Goal: Task Accomplishment & Management: Complete application form

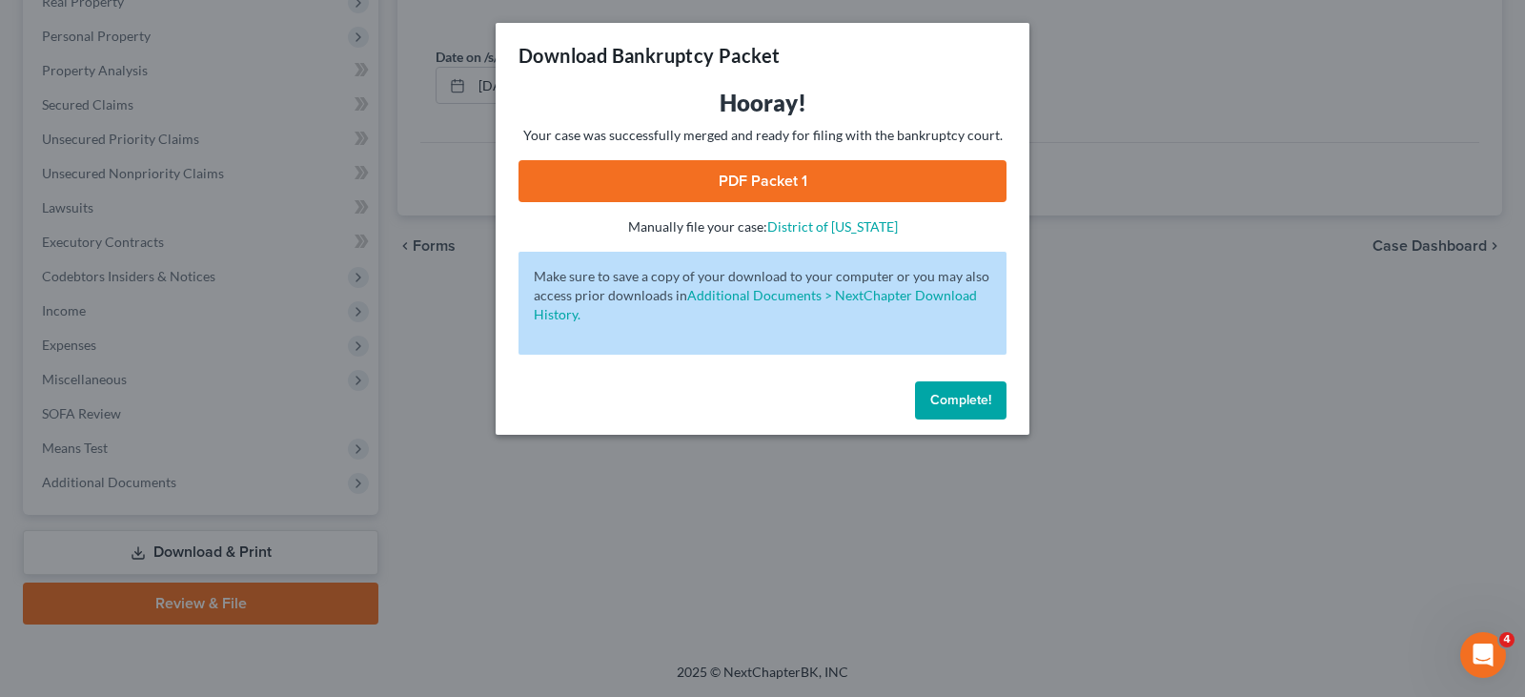
click at [948, 400] on span "Complete!" at bounding box center [961, 400] width 61 height 16
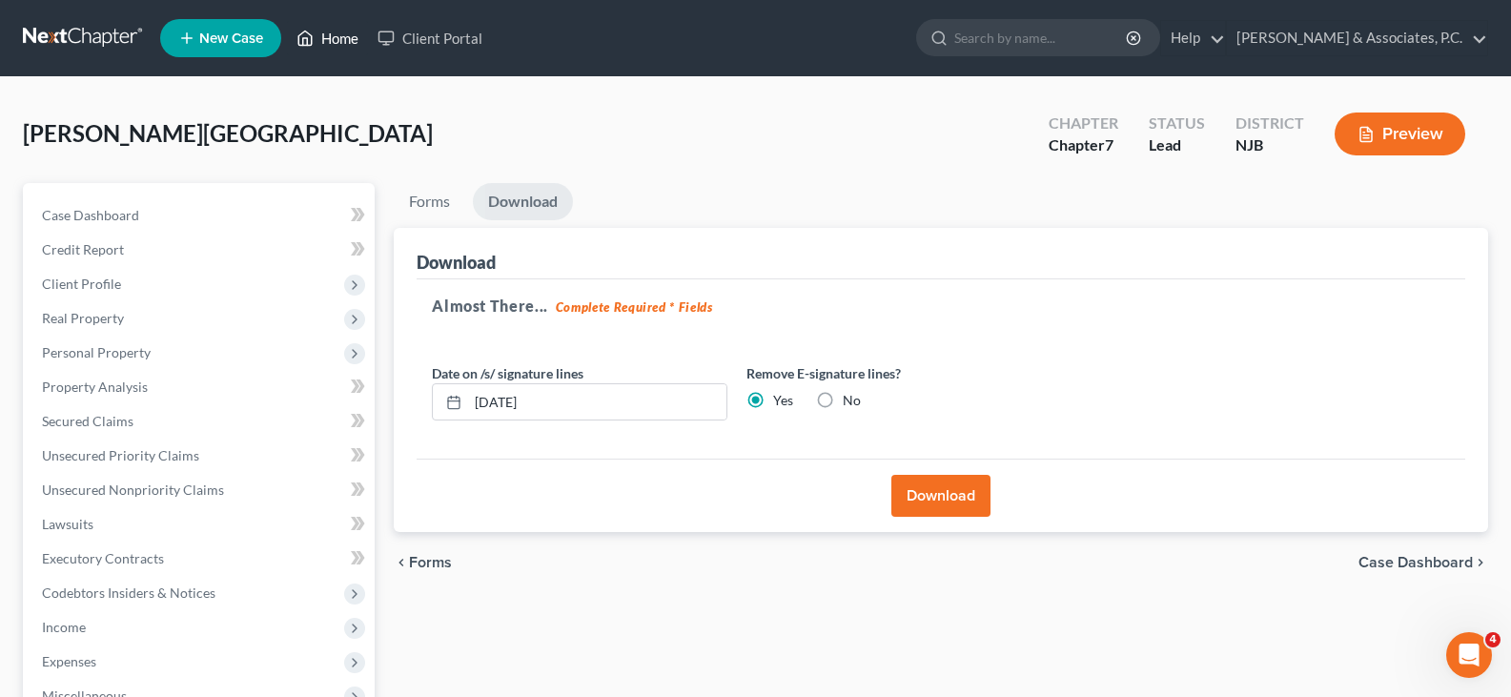
click at [344, 33] on link "Home" at bounding box center [327, 38] width 81 height 34
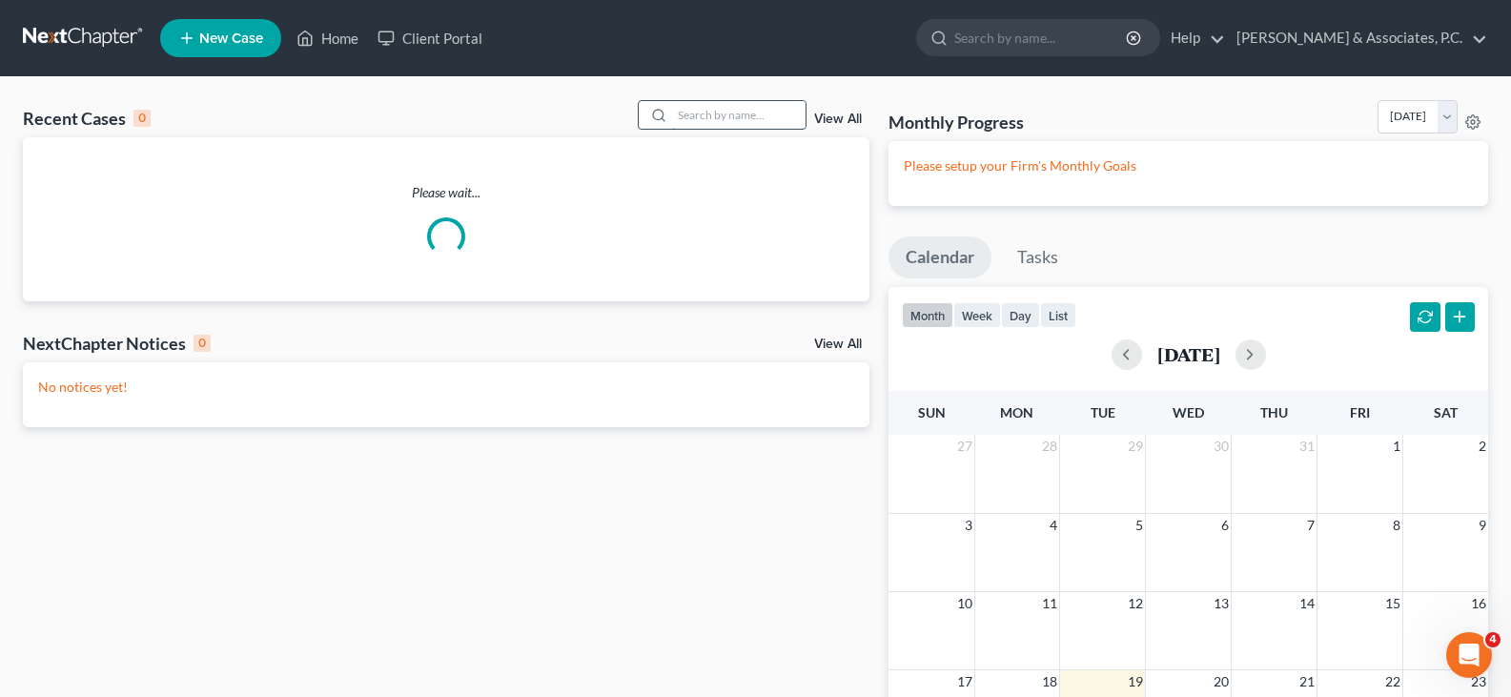
click at [744, 110] on input "search" at bounding box center [738, 115] width 133 height 28
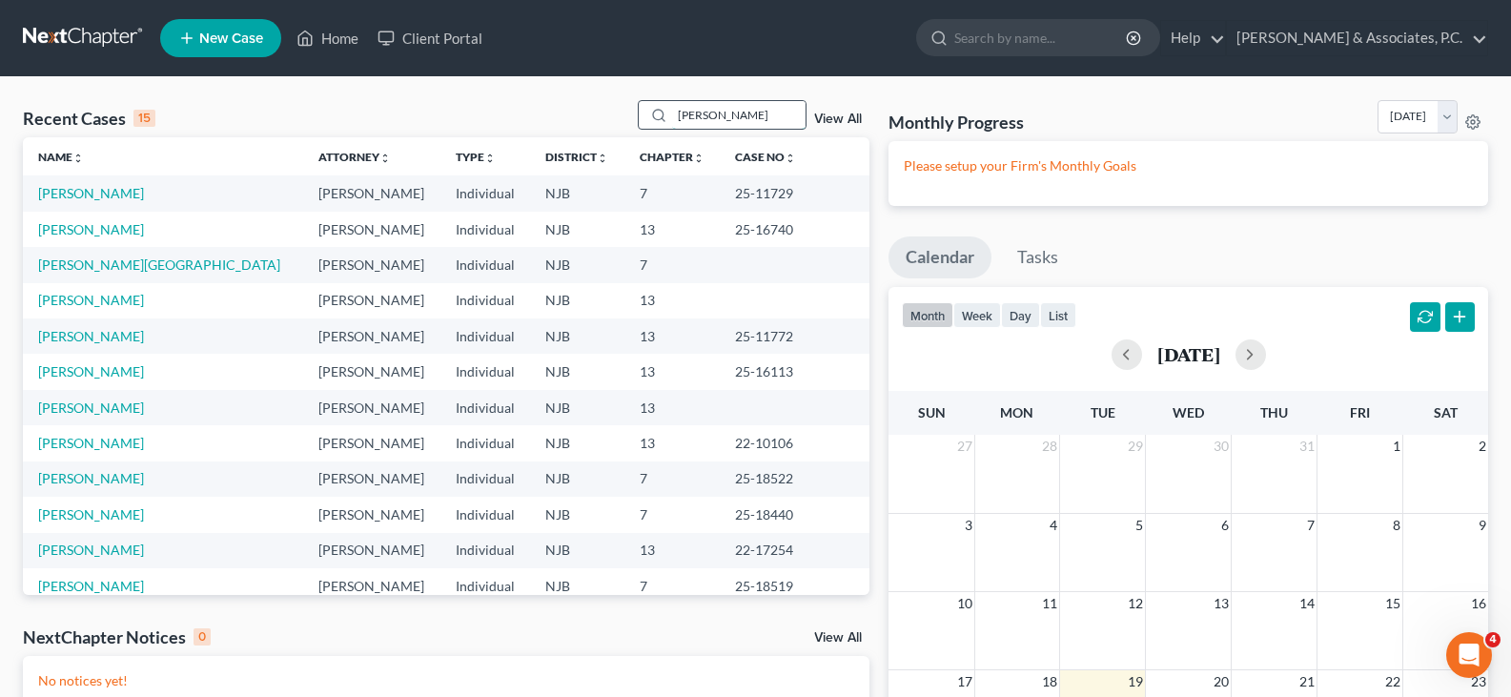
type input "[PERSON_NAME]"
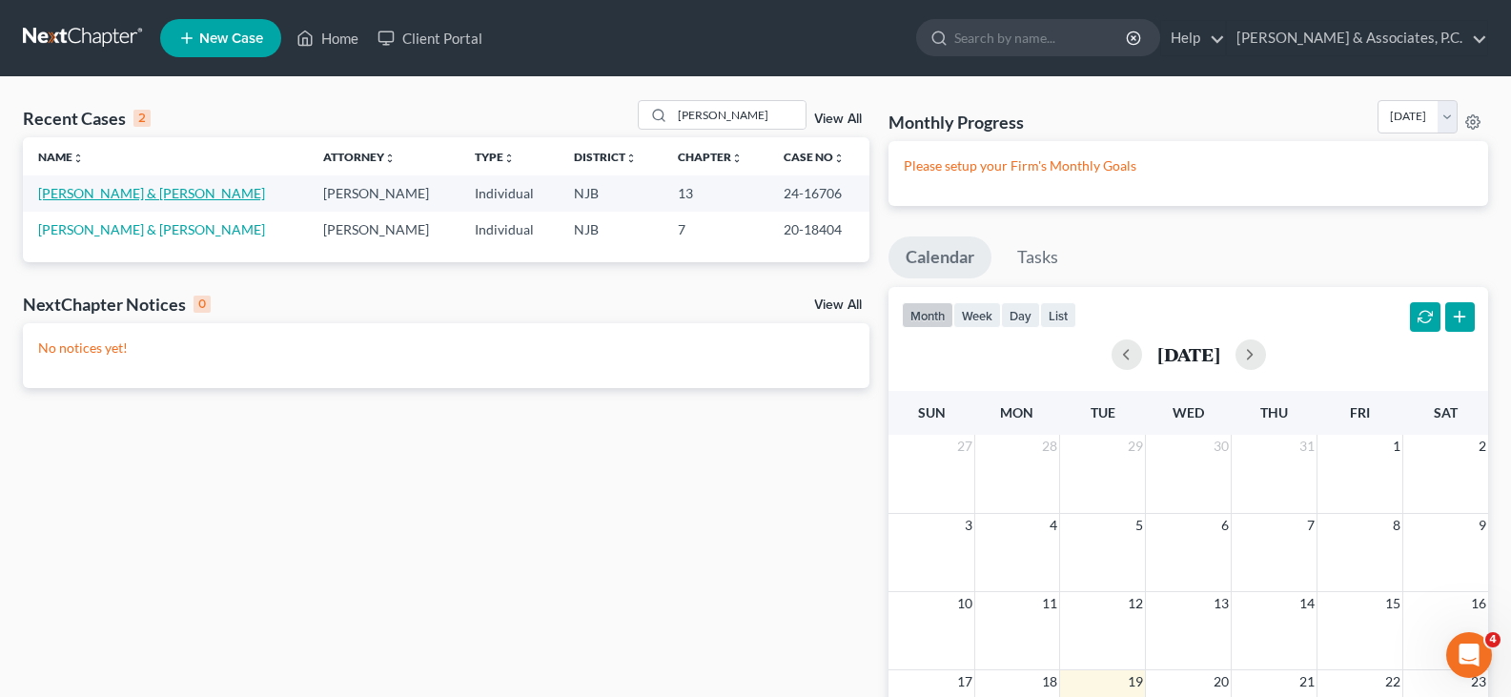
click at [113, 192] on link "[PERSON_NAME] & [PERSON_NAME]" at bounding box center [151, 193] width 227 height 16
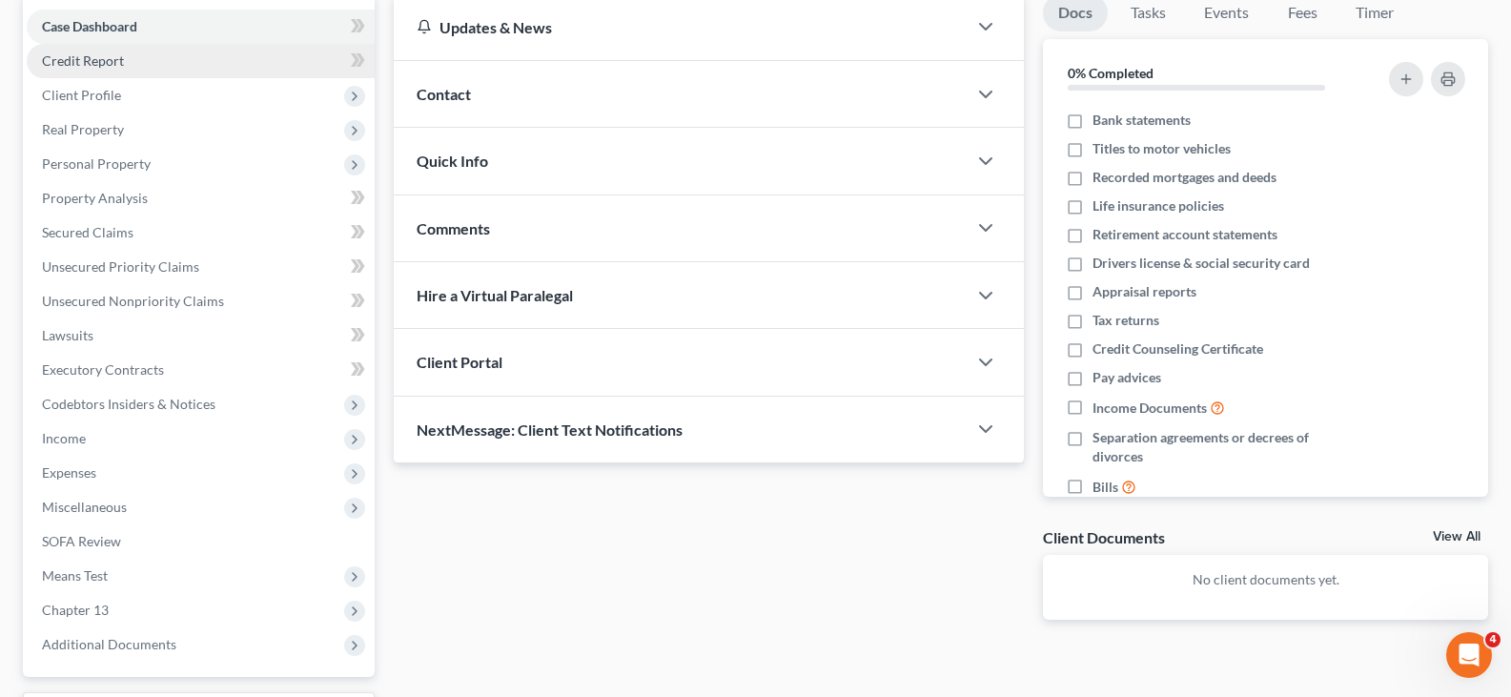
scroll to position [191, 0]
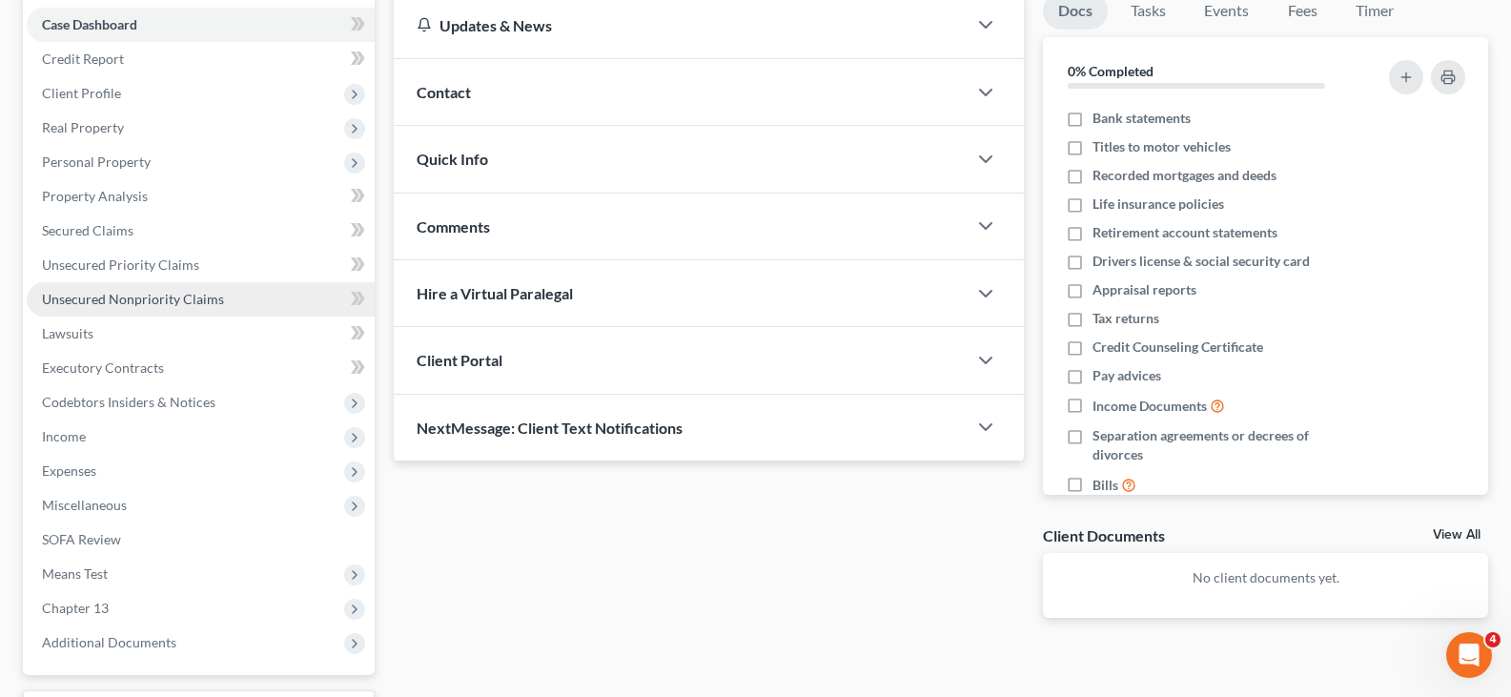
click at [130, 298] on span "Unsecured Nonpriority Claims" at bounding box center [133, 299] width 182 height 16
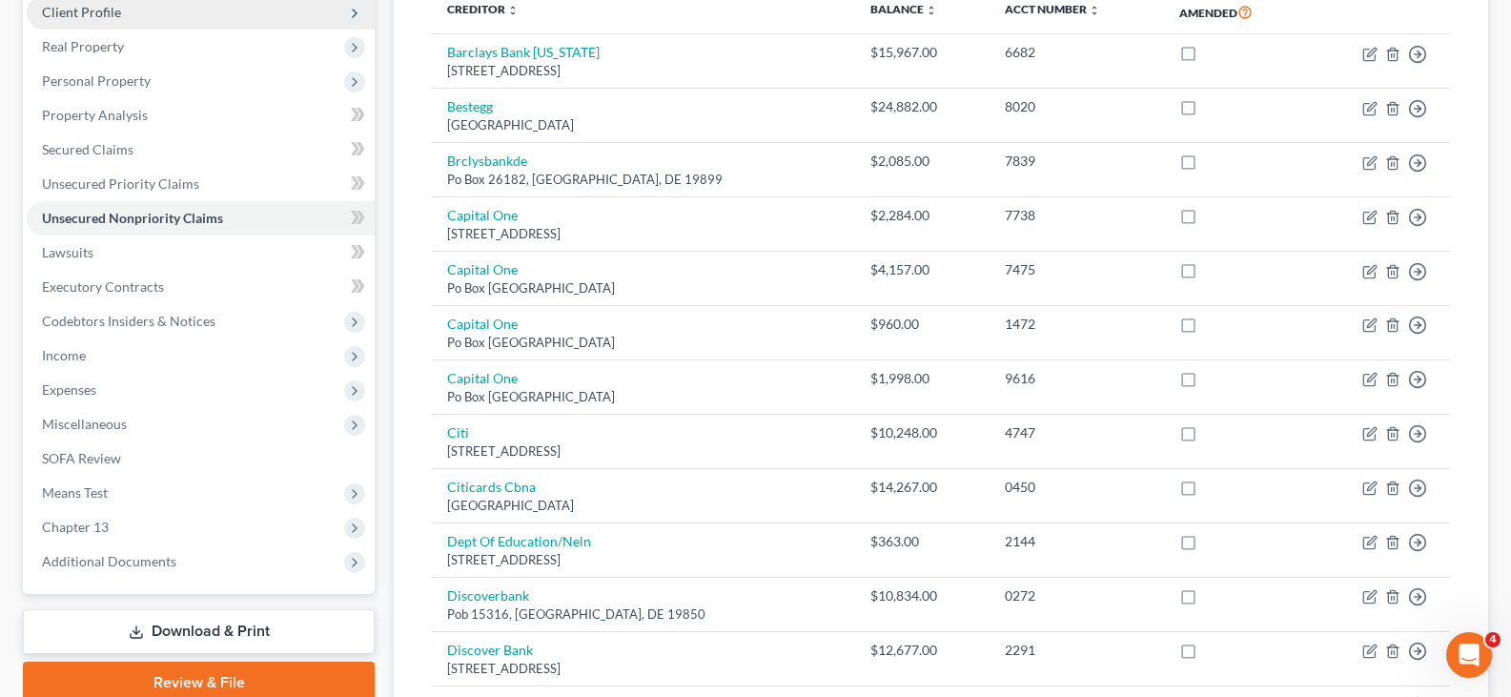
scroll to position [286, 0]
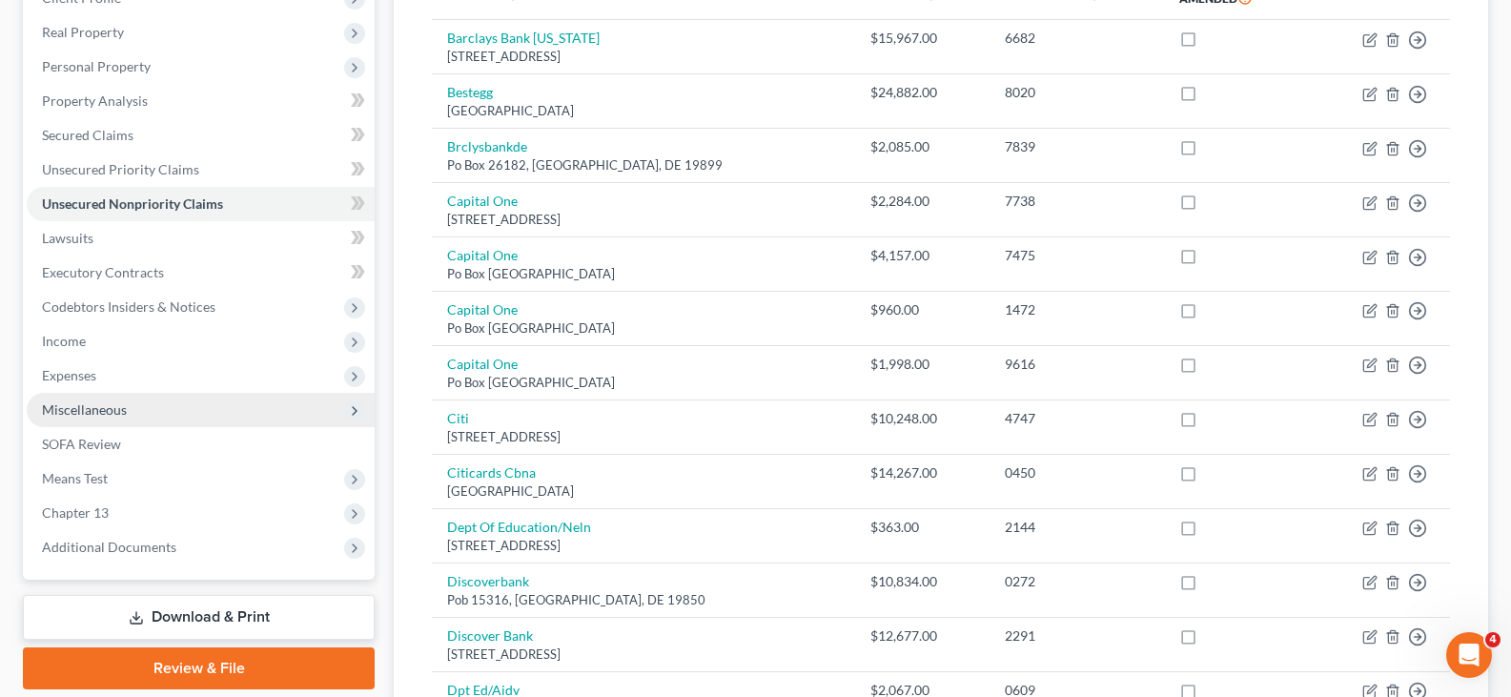
click at [71, 410] on span "Miscellaneous" at bounding box center [84, 409] width 85 height 16
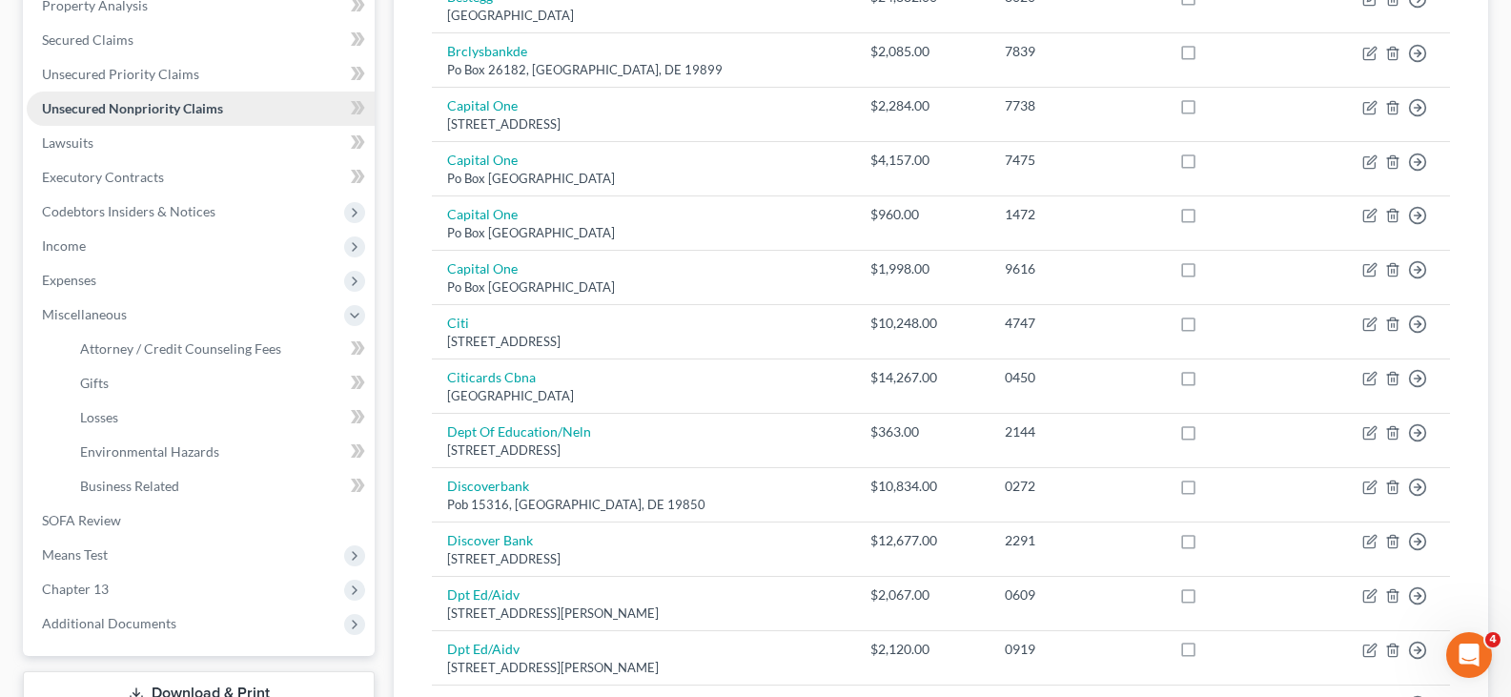
scroll to position [477, 0]
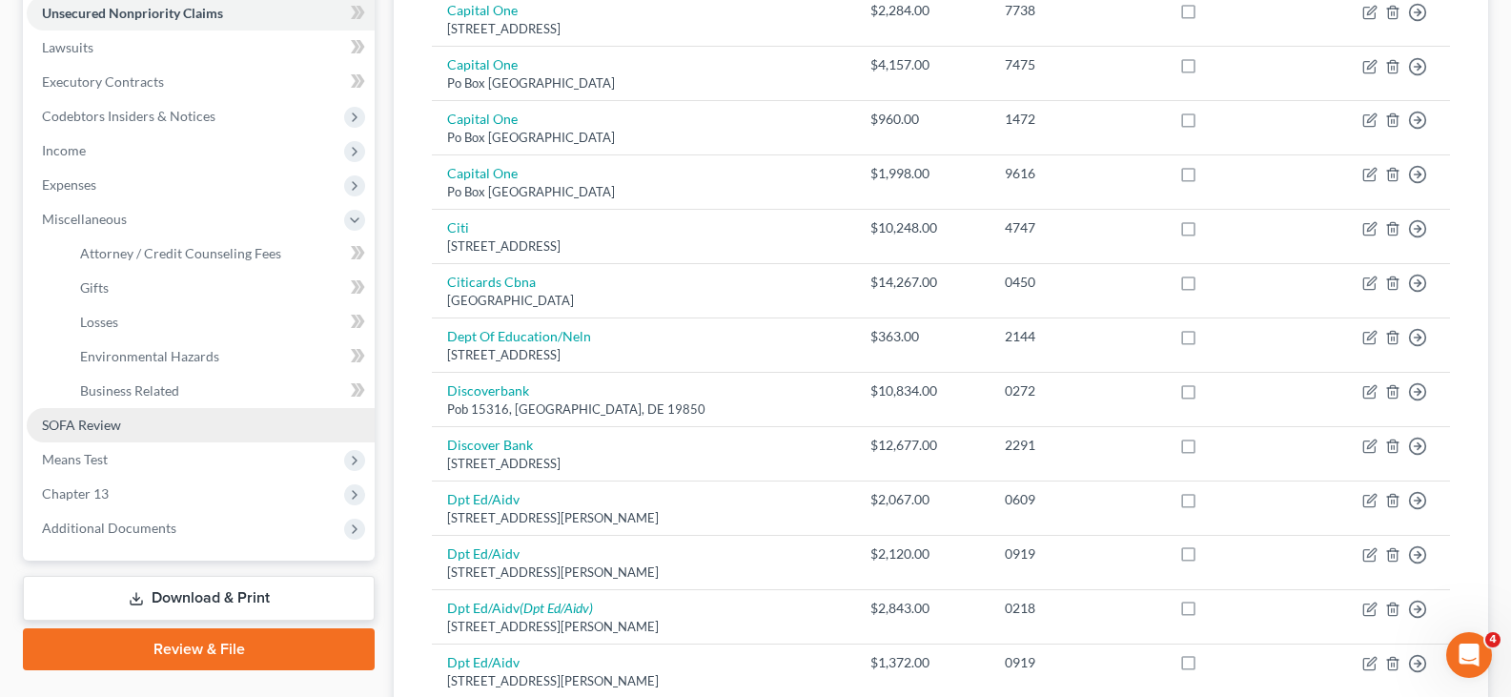
click at [73, 420] on span "SOFA Review" at bounding box center [81, 425] width 79 height 16
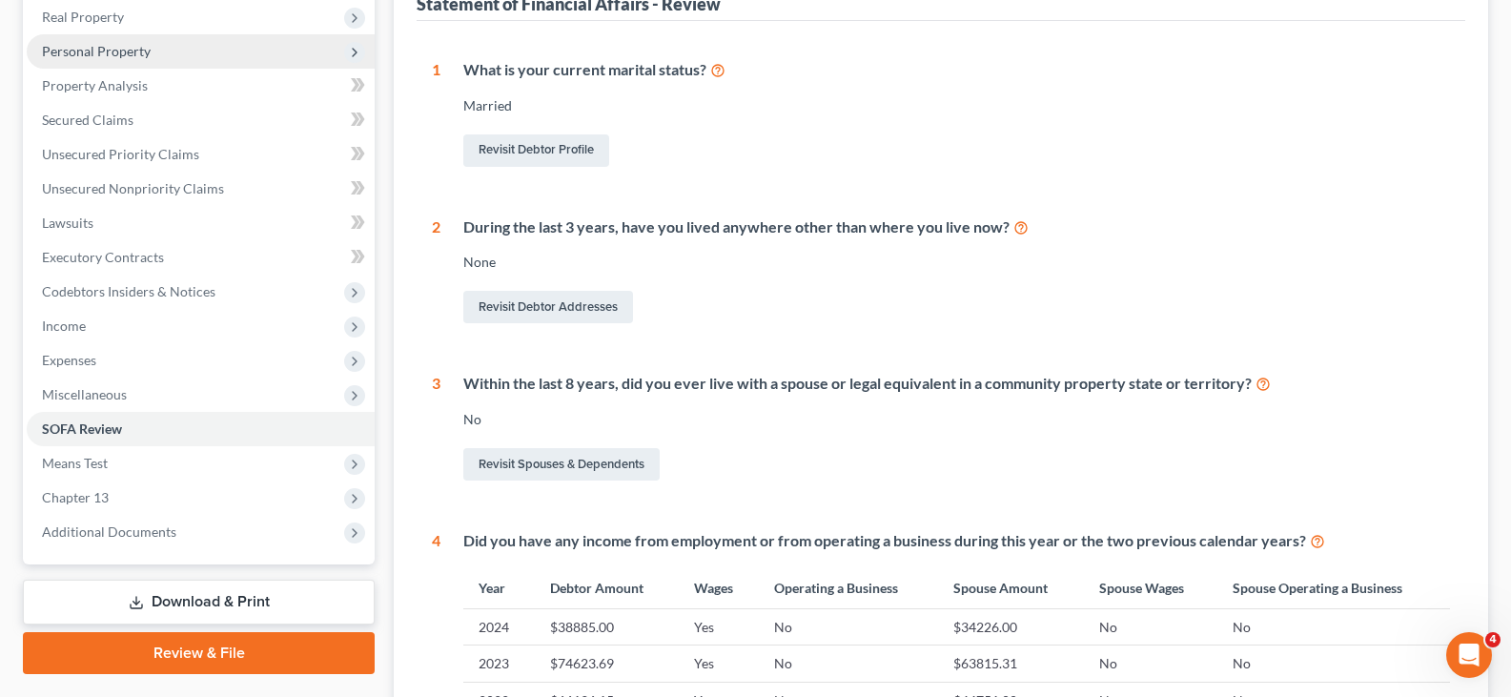
scroll to position [191, 0]
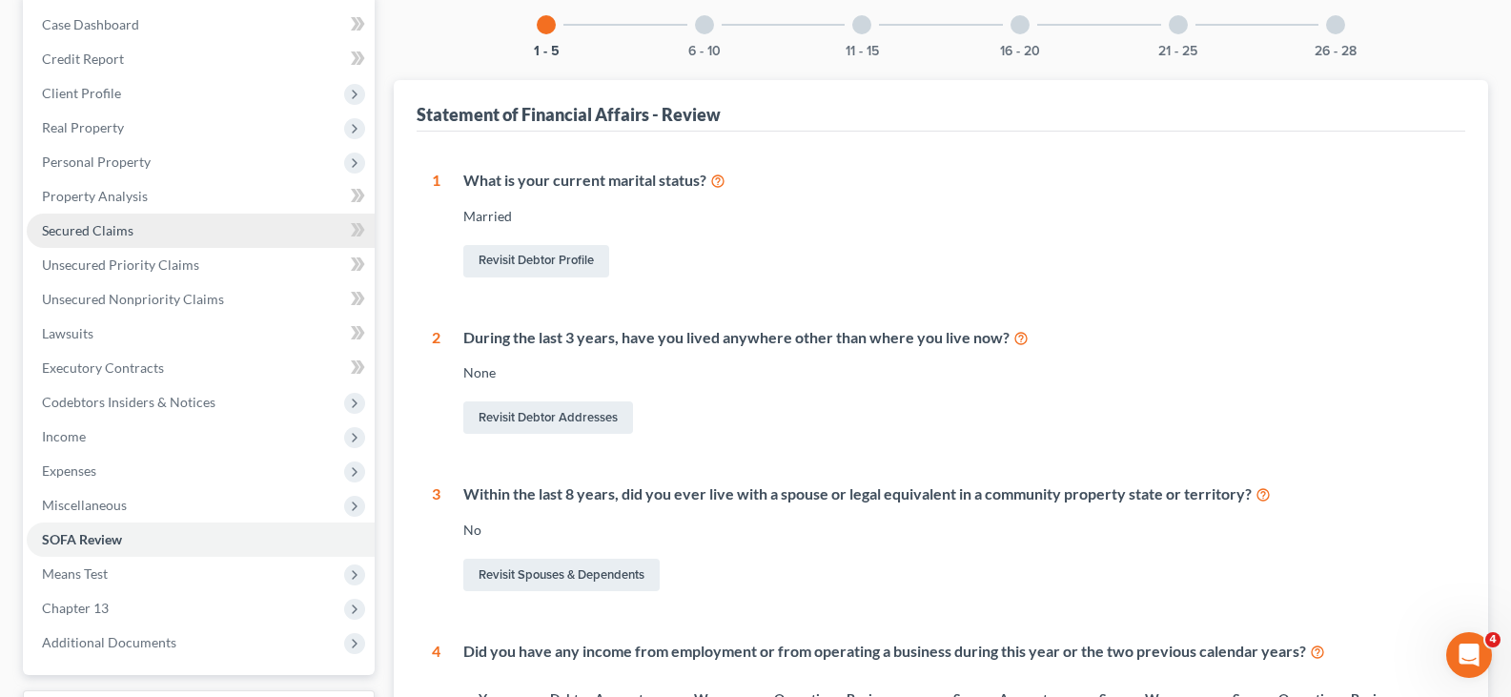
click at [93, 227] on span "Secured Claims" at bounding box center [88, 230] width 92 height 16
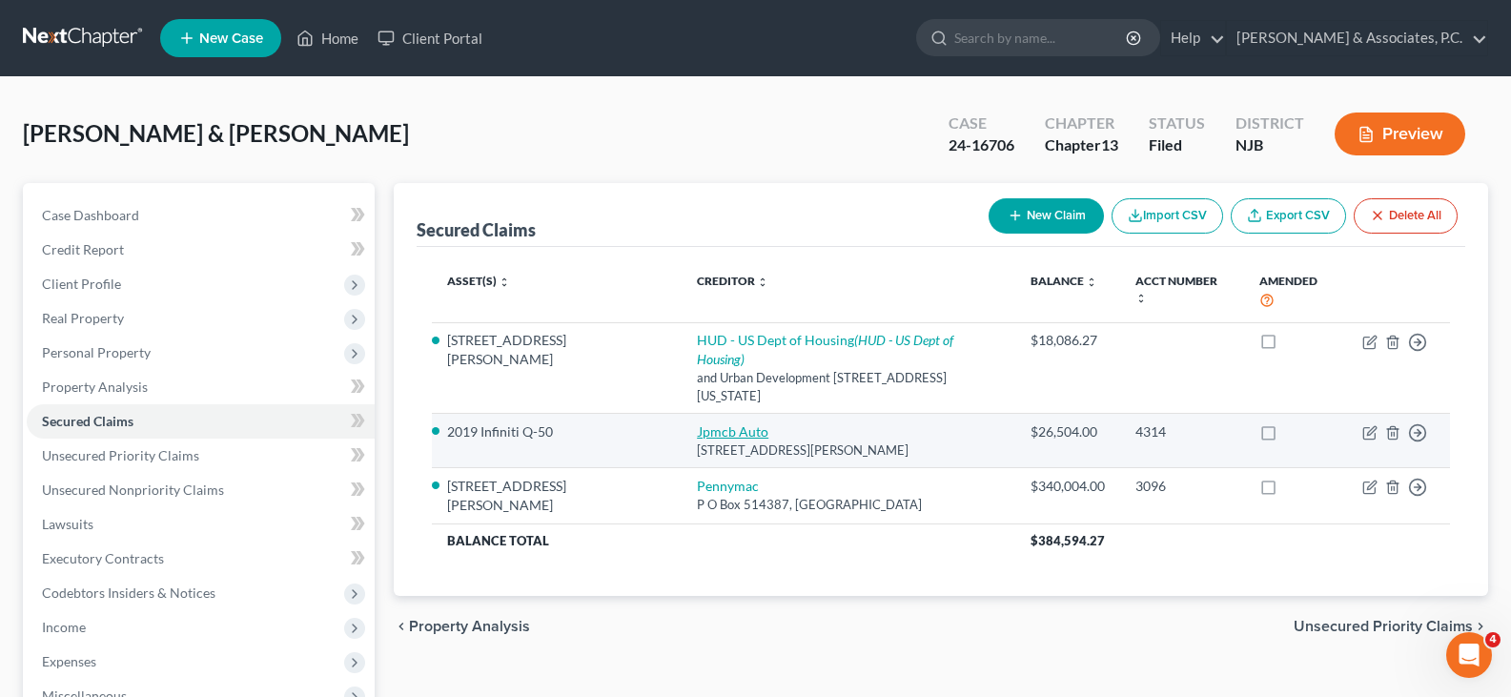
click at [697, 423] on link "Jpmcb Auto" at bounding box center [733, 431] width 72 height 16
select select "35"
select select "1"
select select "2"
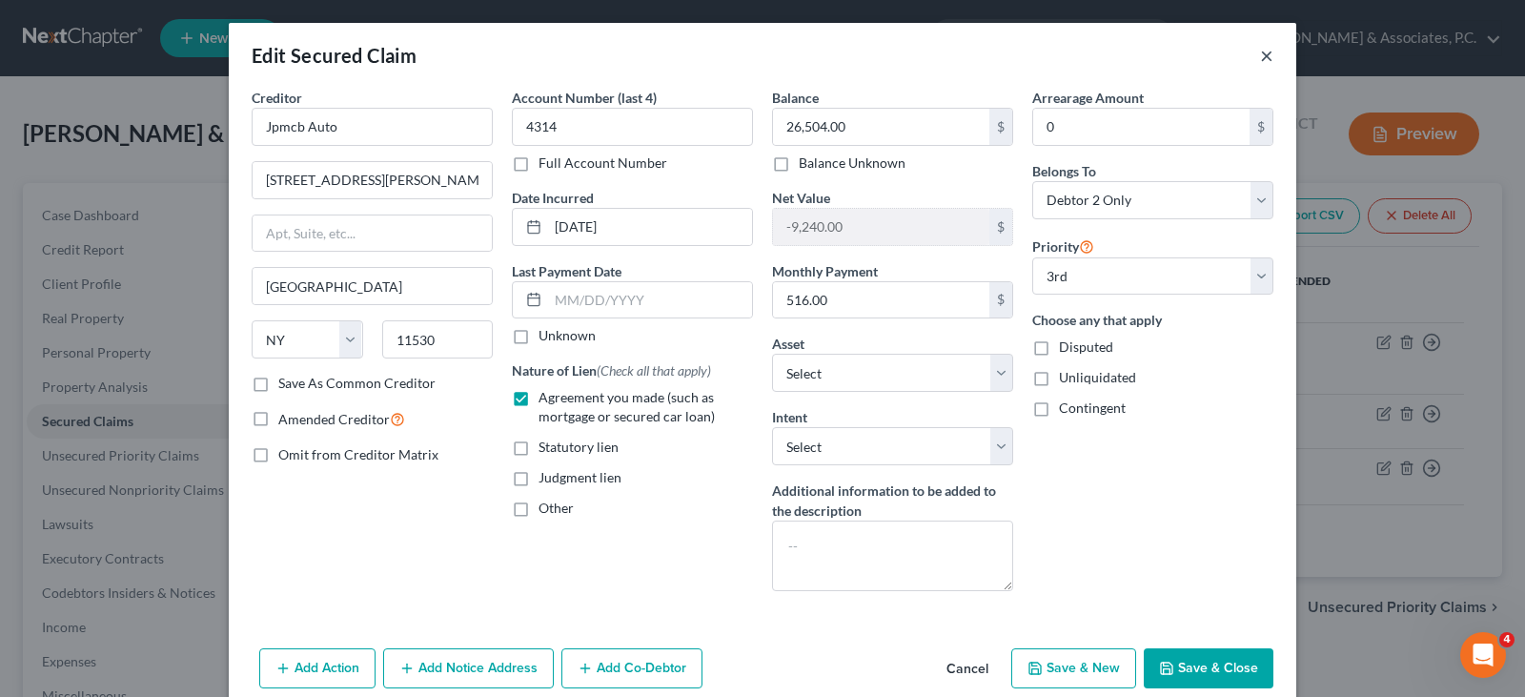
click at [1260, 54] on button "×" at bounding box center [1266, 55] width 13 height 23
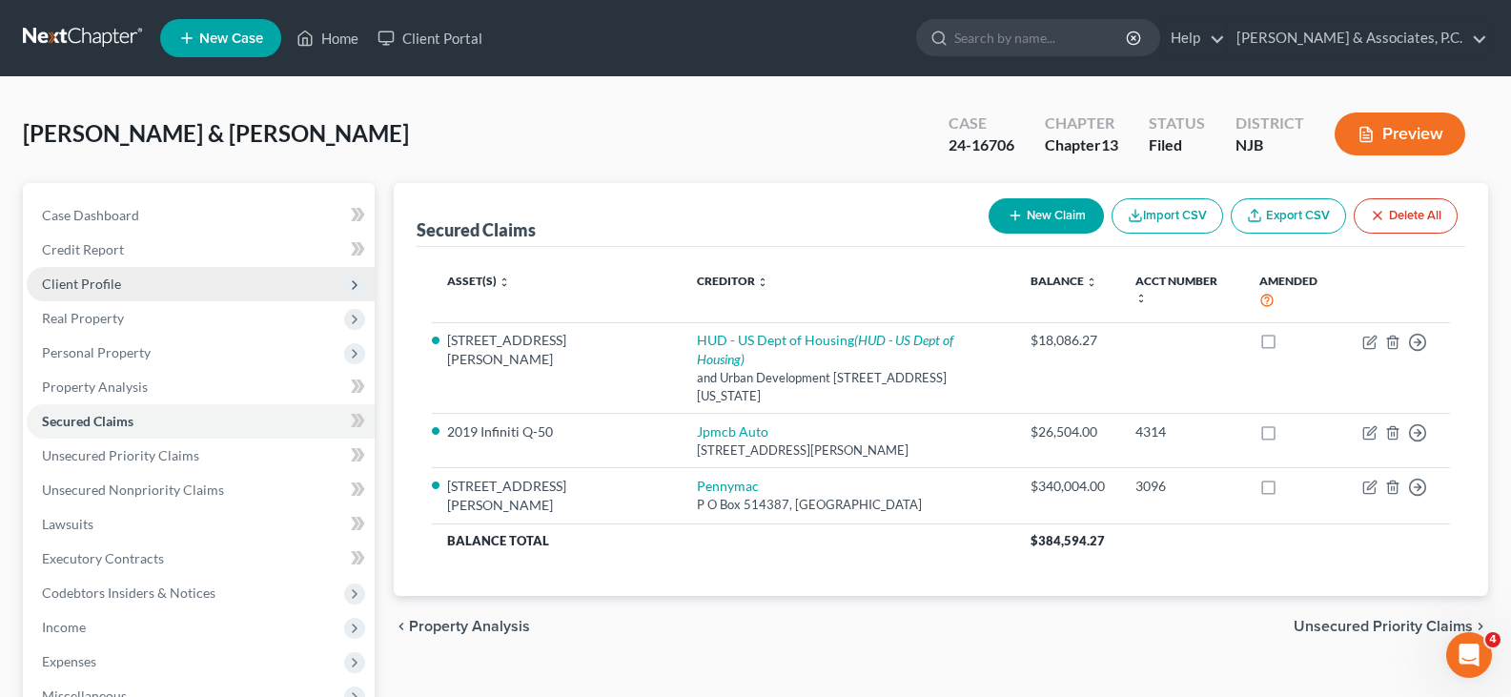
click at [92, 282] on span "Client Profile" at bounding box center [81, 284] width 79 height 16
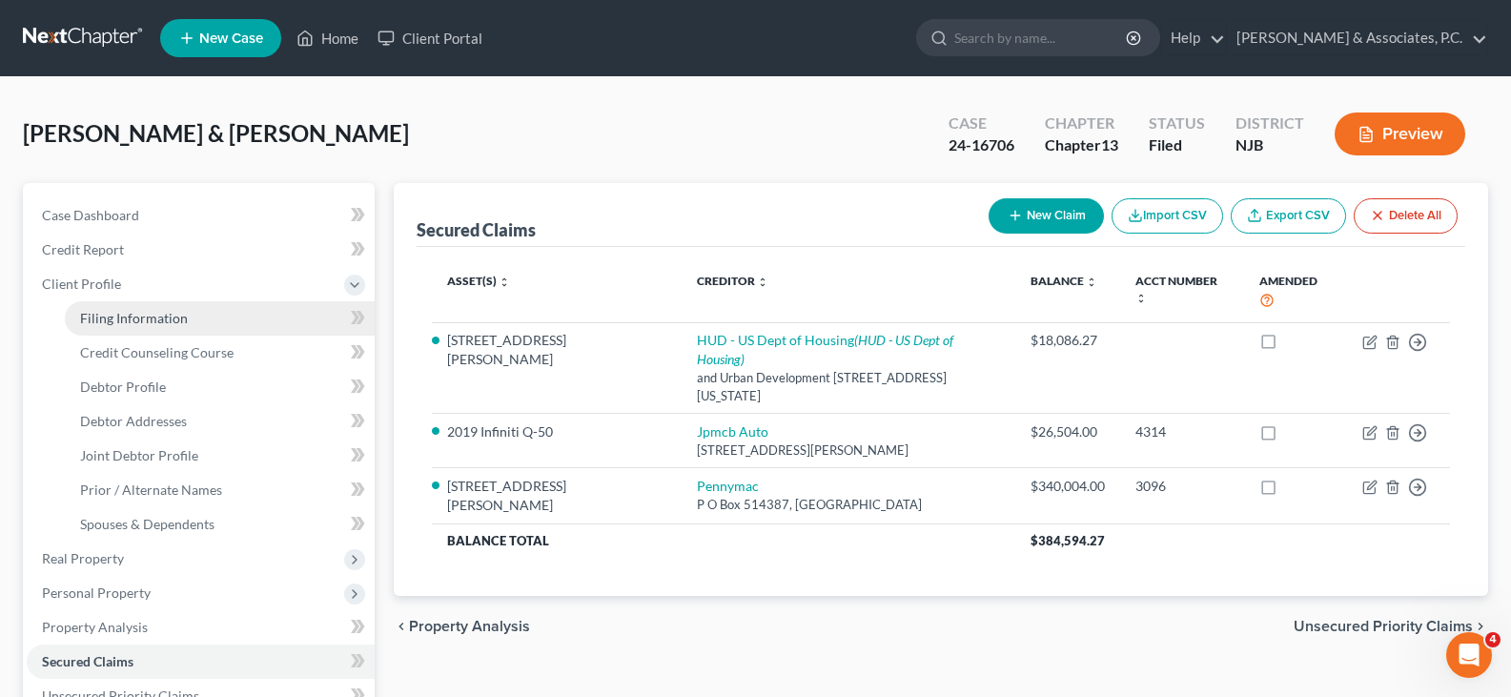
click at [113, 317] on span "Filing Information" at bounding box center [134, 318] width 108 height 16
select select "1"
select select "3"
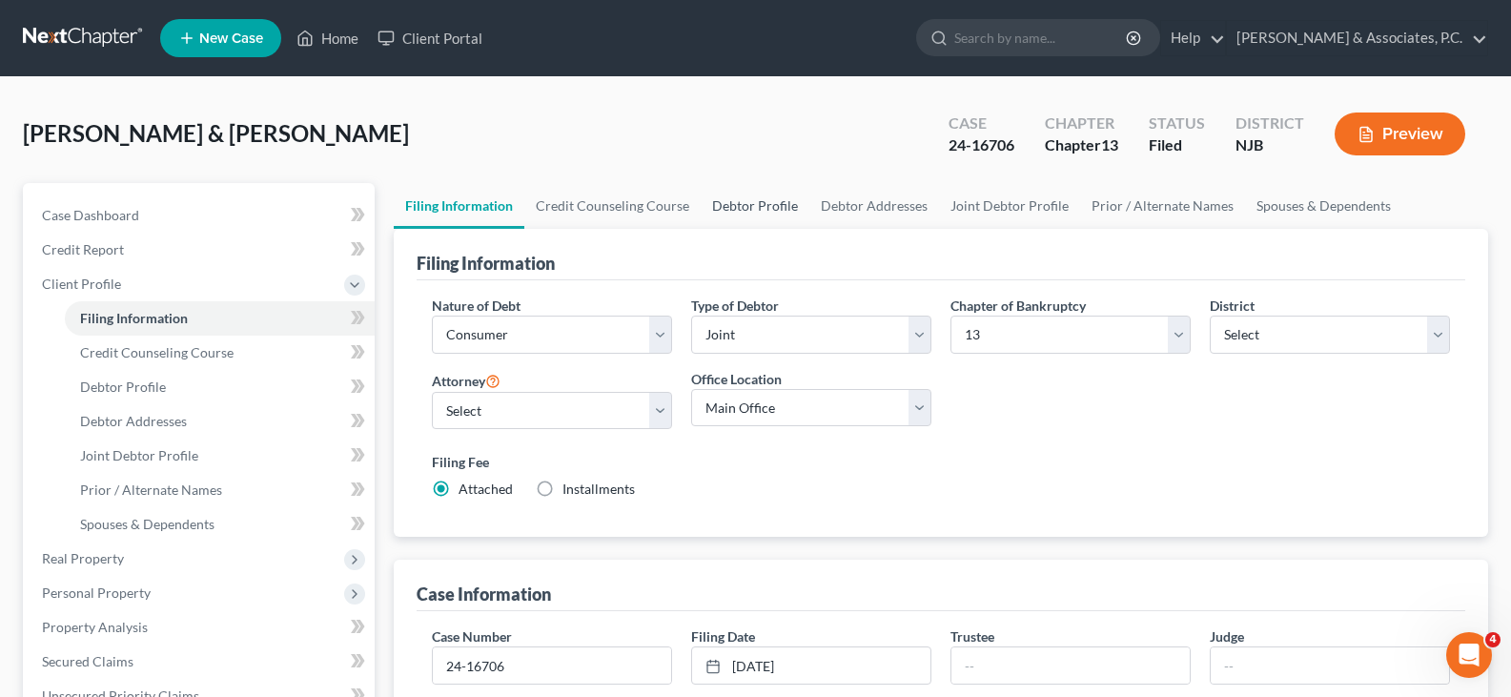
click at [762, 198] on link "Debtor Profile" at bounding box center [755, 206] width 109 height 46
select select "1"
select select "4"
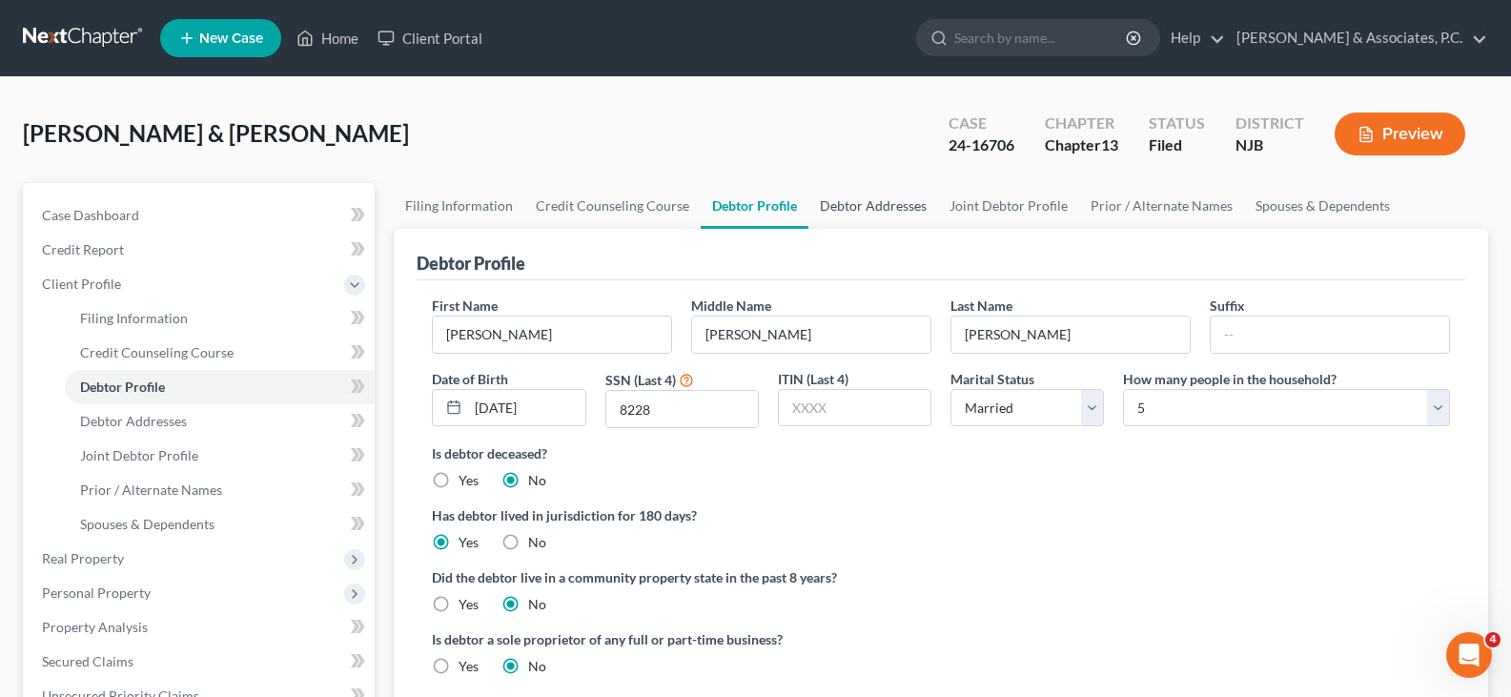
click at [891, 205] on link "Debtor Addresses" at bounding box center [874, 206] width 130 height 46
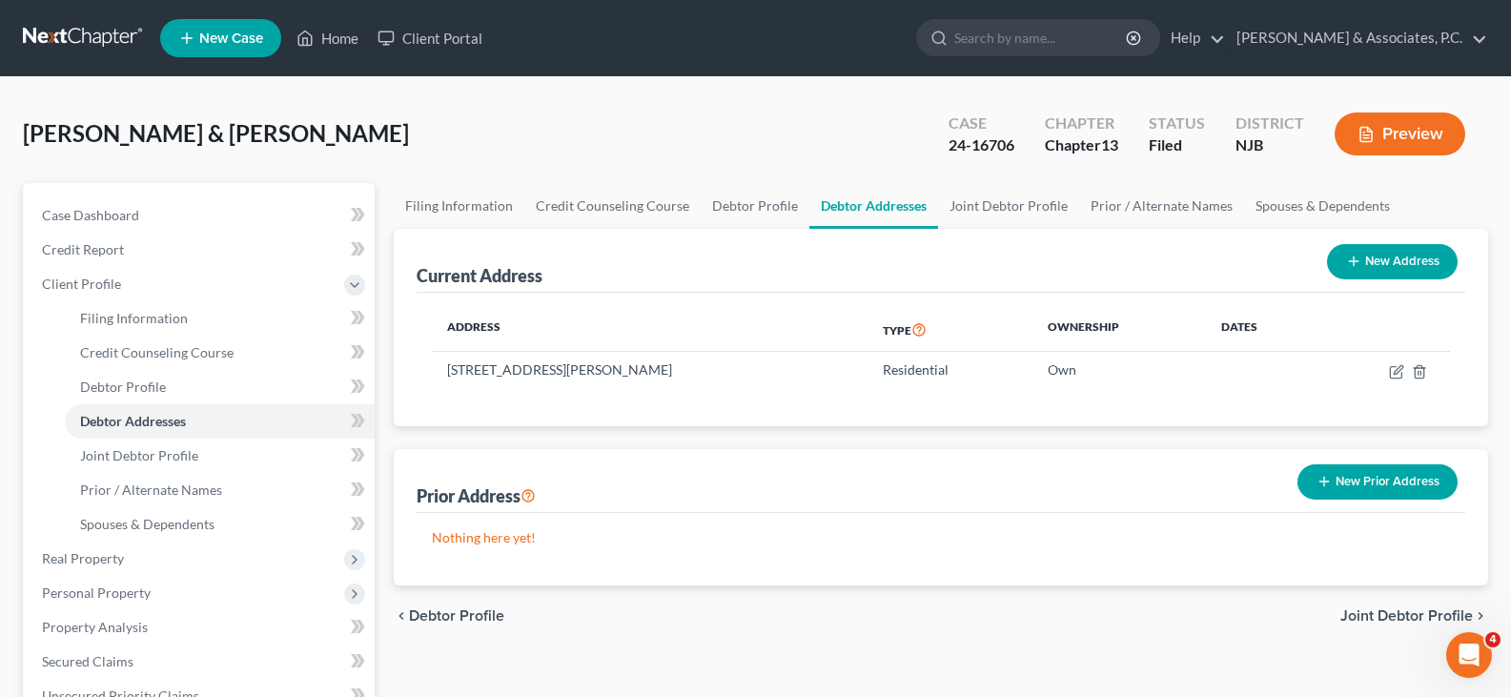
click at [687, 76] on div at bounding box center [756, 76] width 534 height 1
click at [345, 38] on link "Home" at bounding box center [327, 38] width 81 height 34
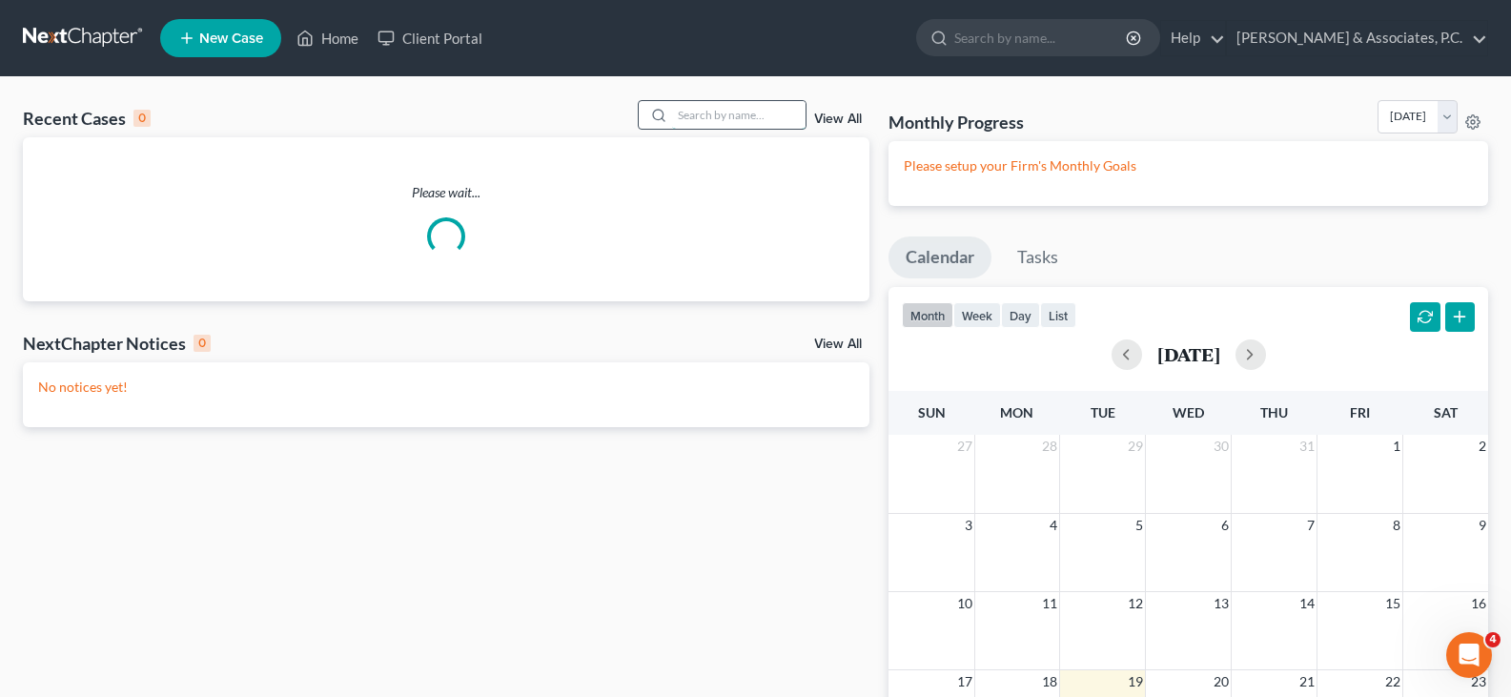
click at [721, 120] on input "search" at bounding box center [738, 115] width 133 height 28
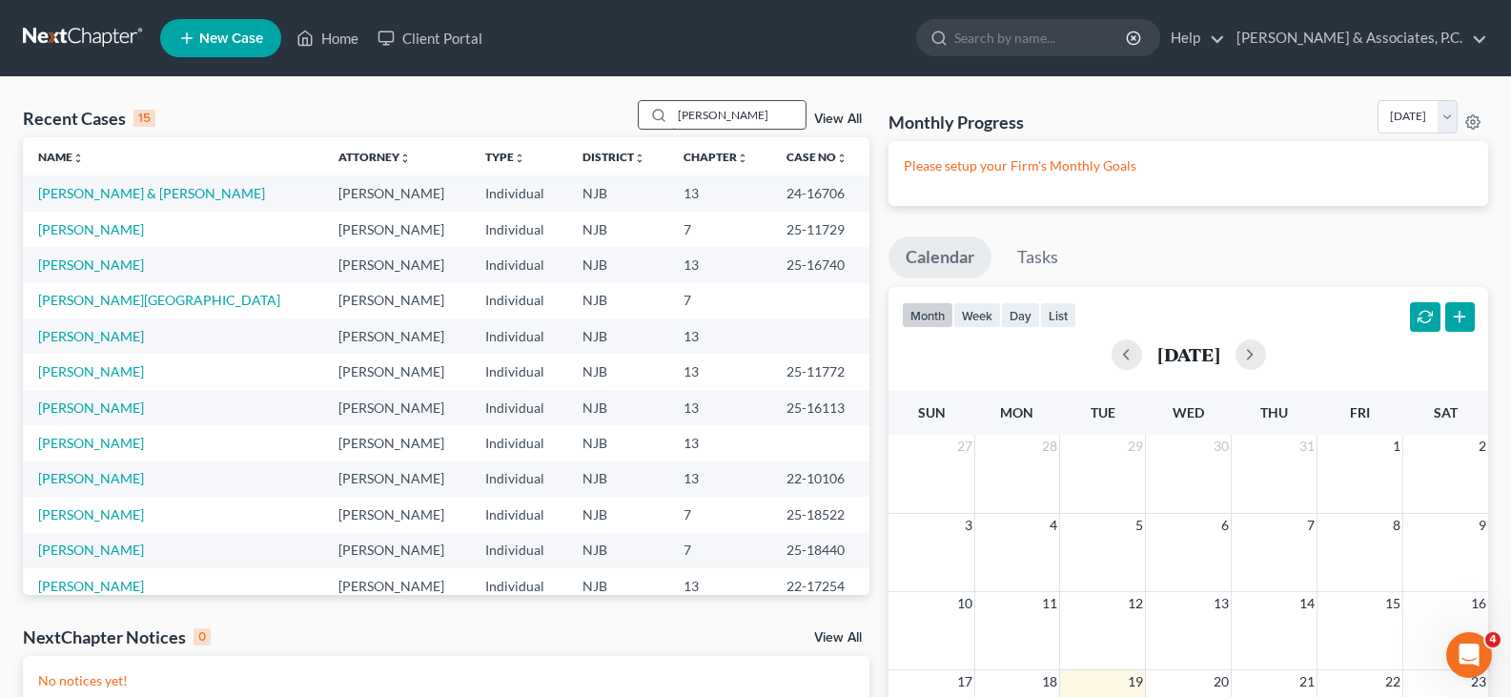
type input "[PERSON_NAME]"
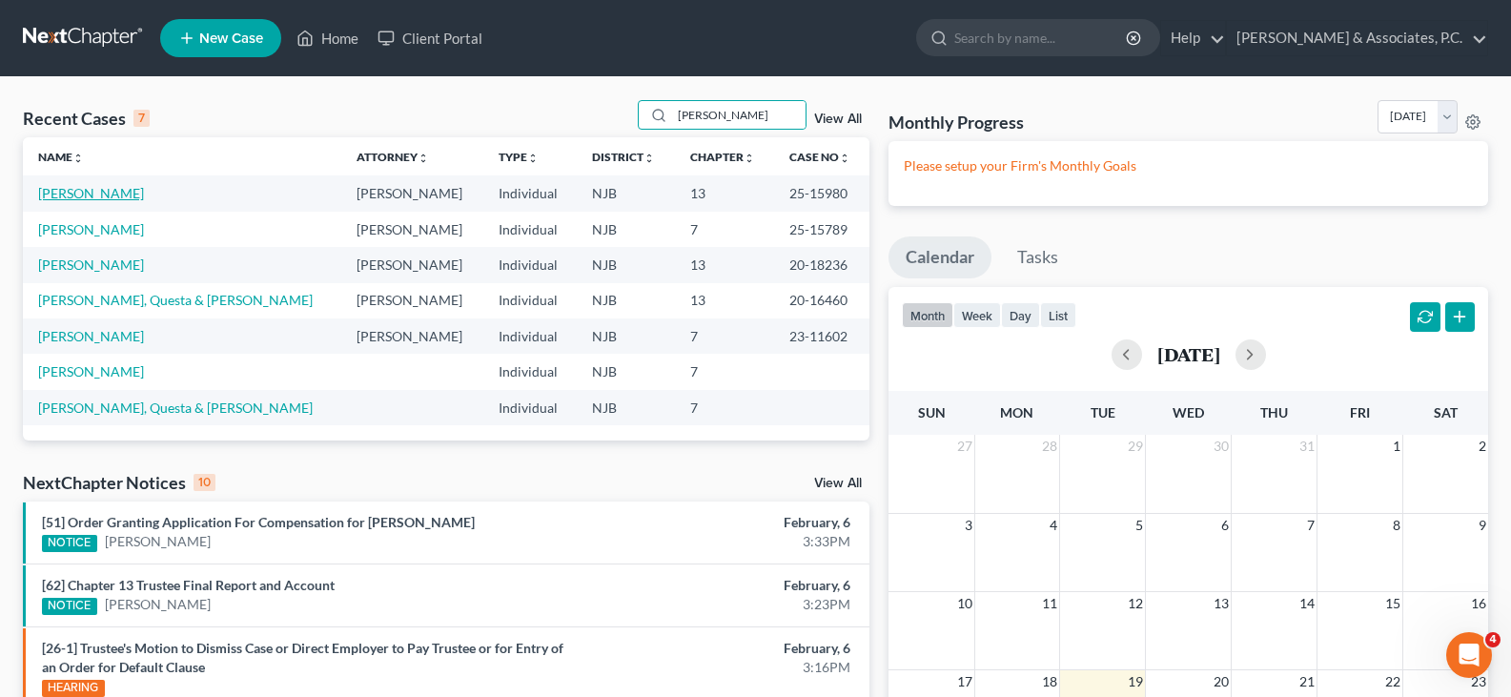
click at [69, 193] on link "[PERSON_NAME]" at bounding box center [91, 193] width 106 height 16
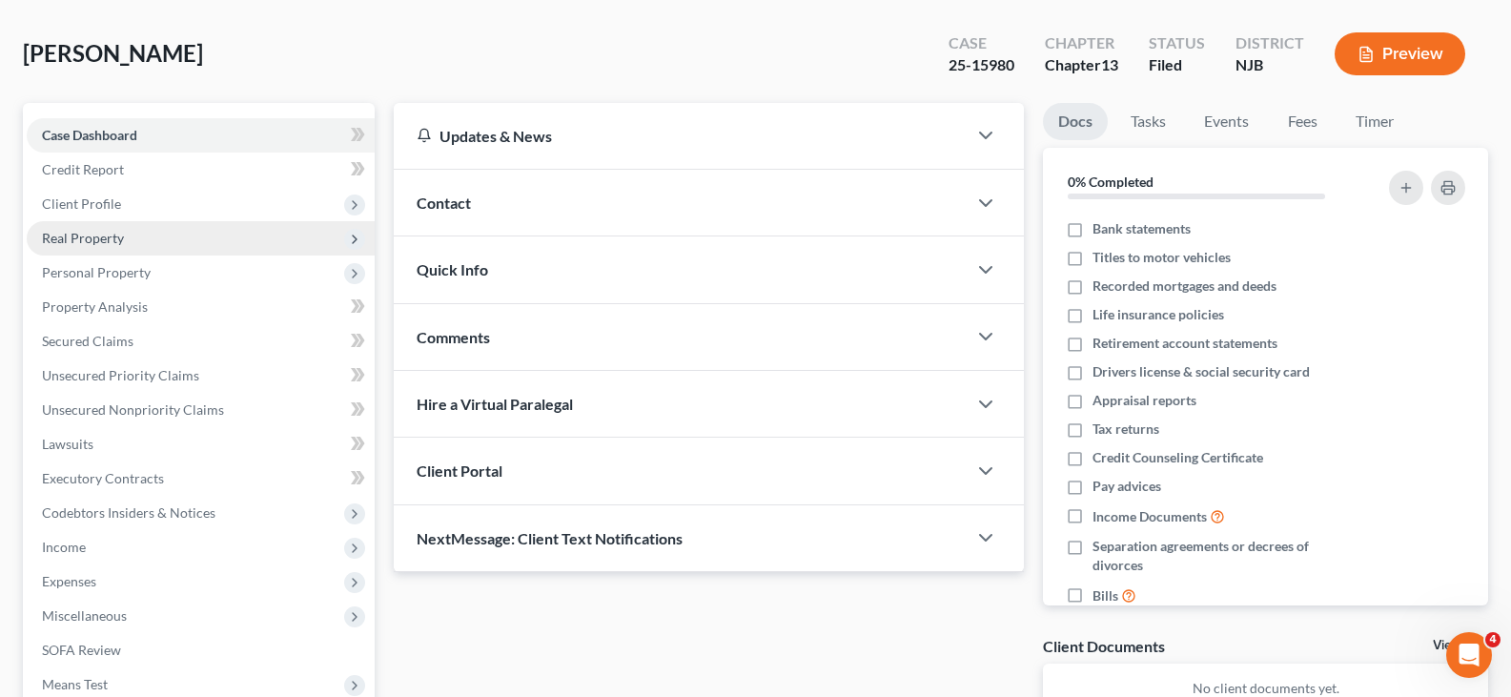
scroll to position [191, 0]
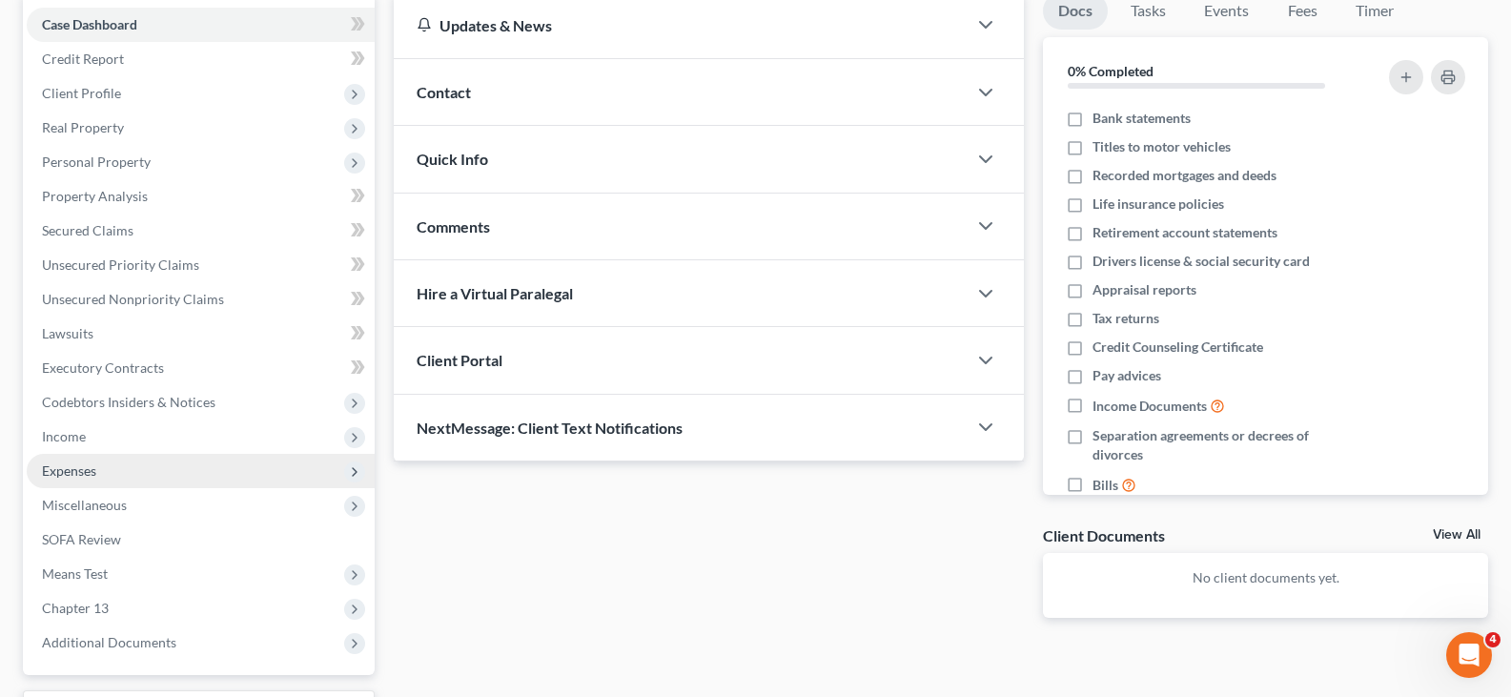
click at [88, 462] on span "Expenses" at bounding box center [69, 470] width 54 height 16
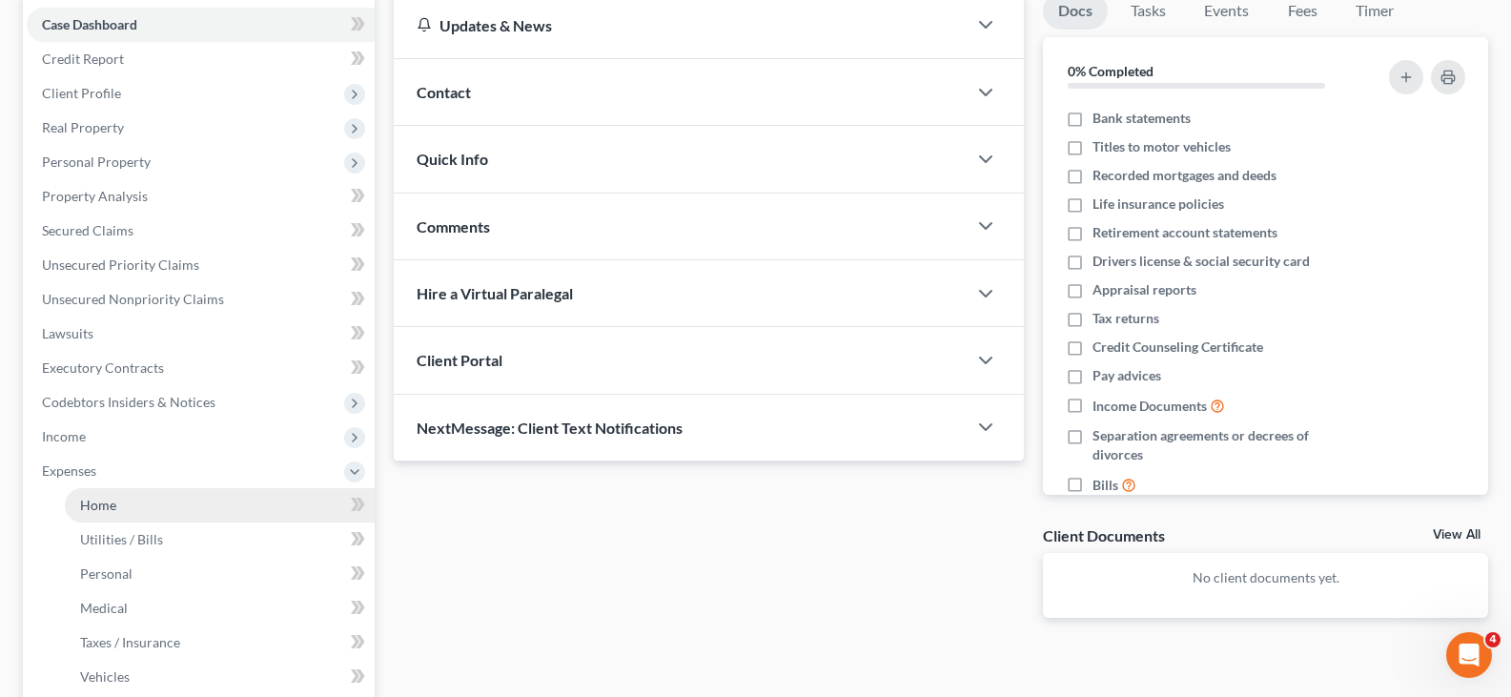
click at [103, 501] on span "Home" at bounding box center [98, 505] width 36 height 16
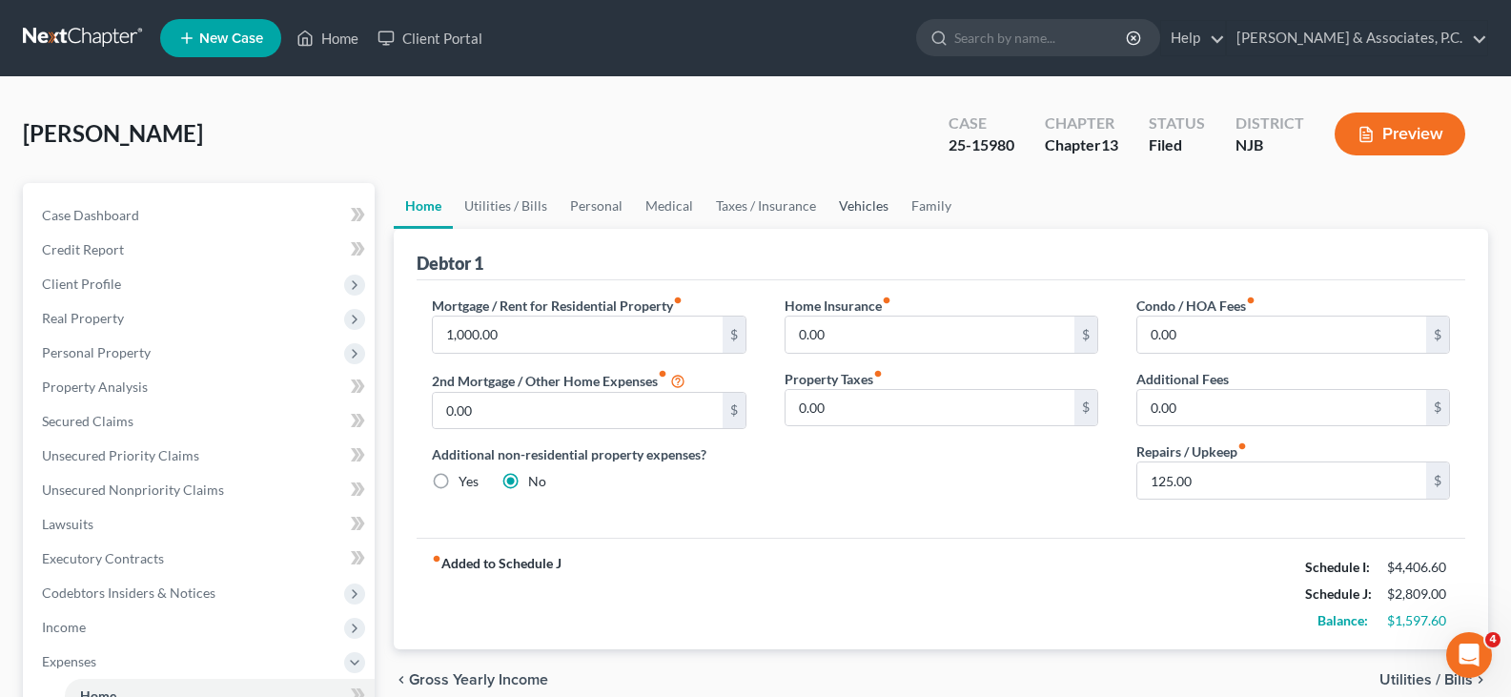
click at [871, 215] on link "Vehicles" at bounding box center [864, 206] width 72 height 46
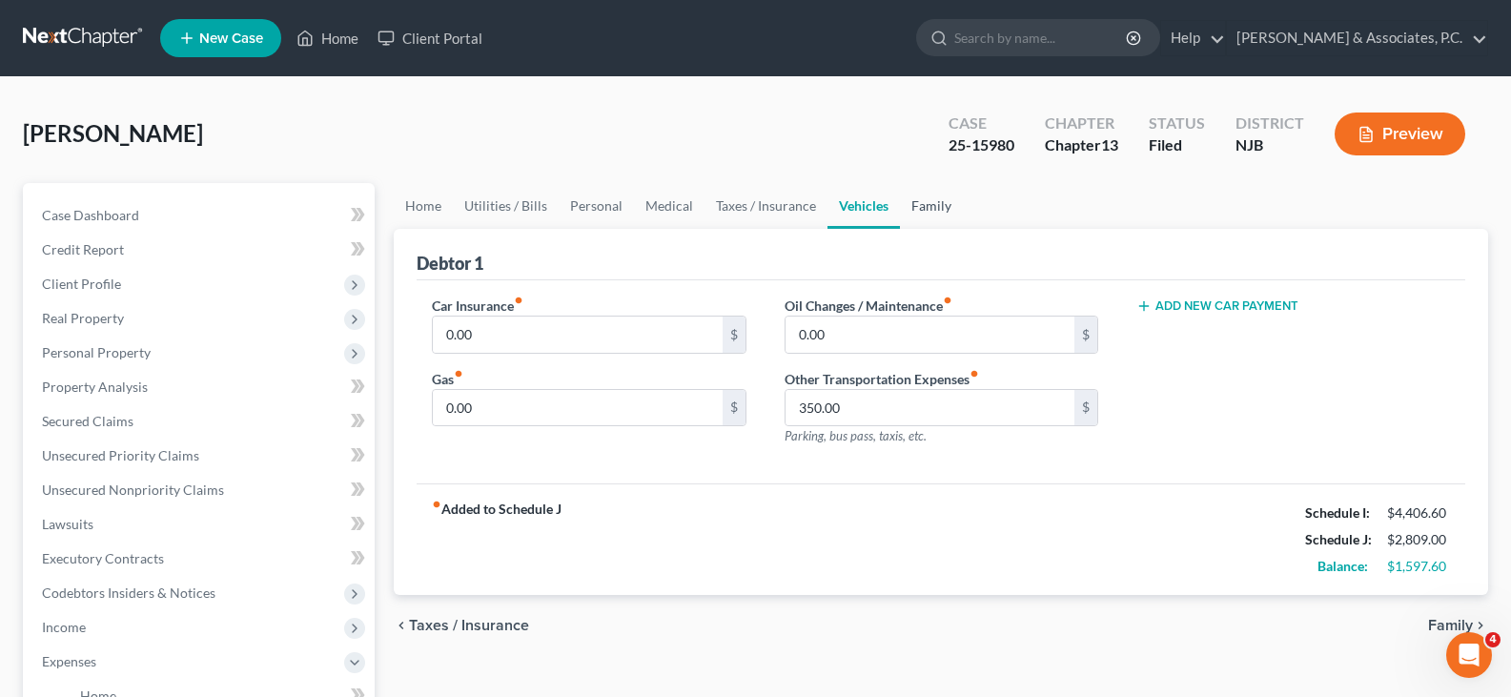
click at [924, 203] on link "Family" at bounding box center [931, 206] width 63 height 46
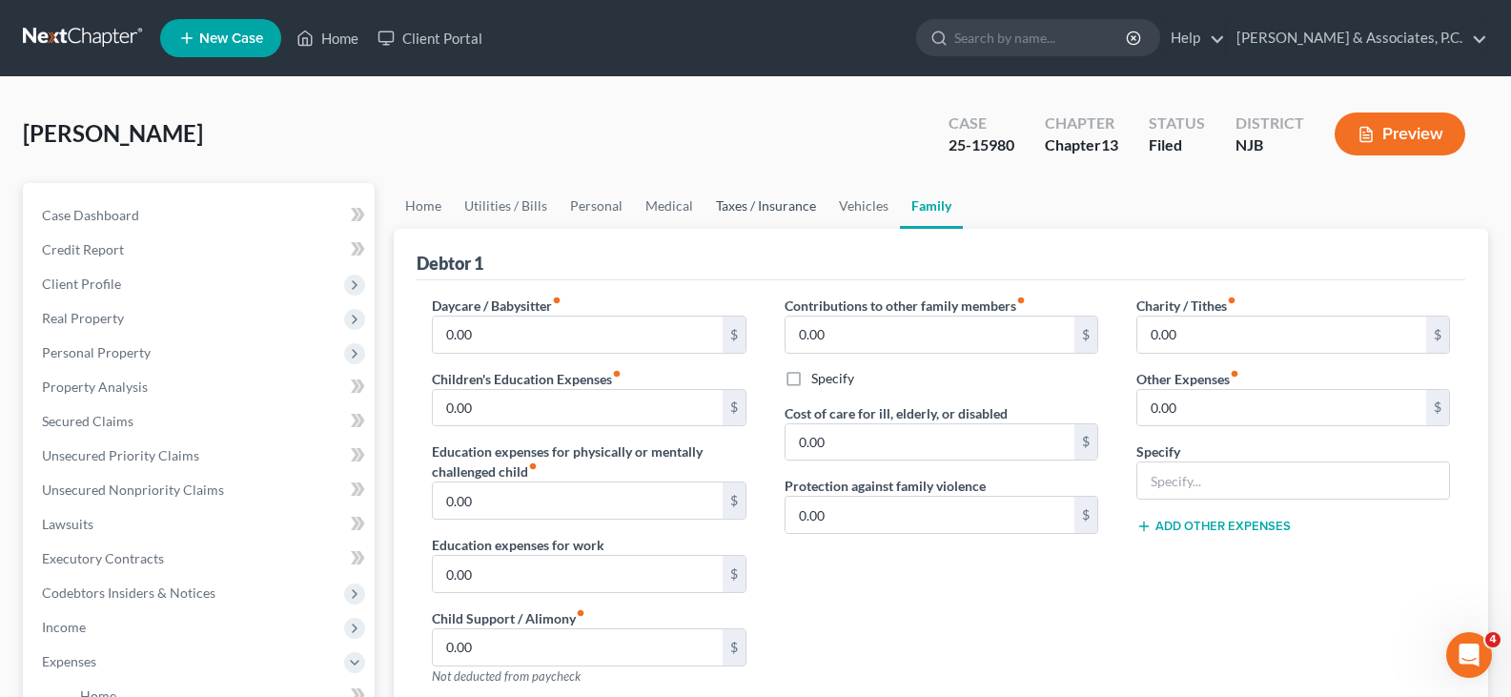
click at [762, 207] on link "Taxes / Insurance" at bounding box center [766, 206] width 123 height 46
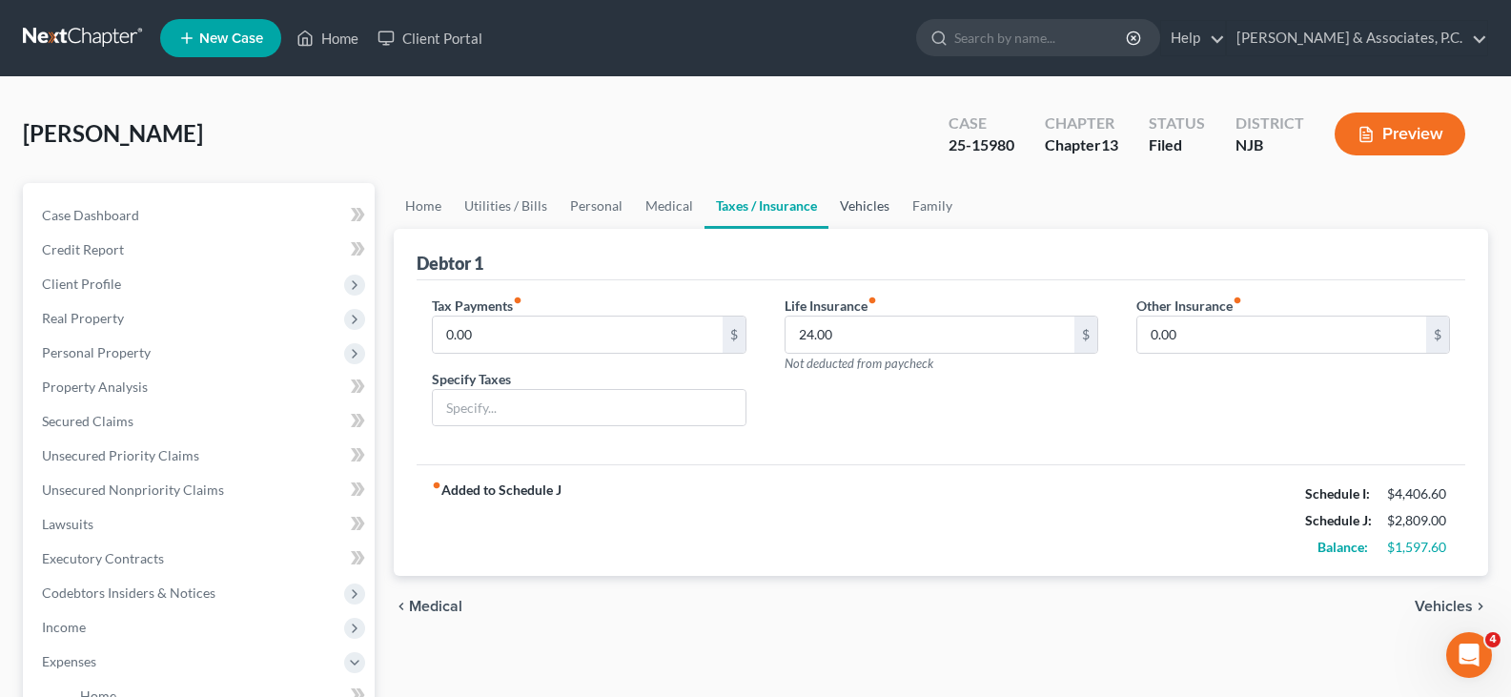
click at [852, 202] on link "Vehicles" at bounding box center [865, 206] width 72 height 46
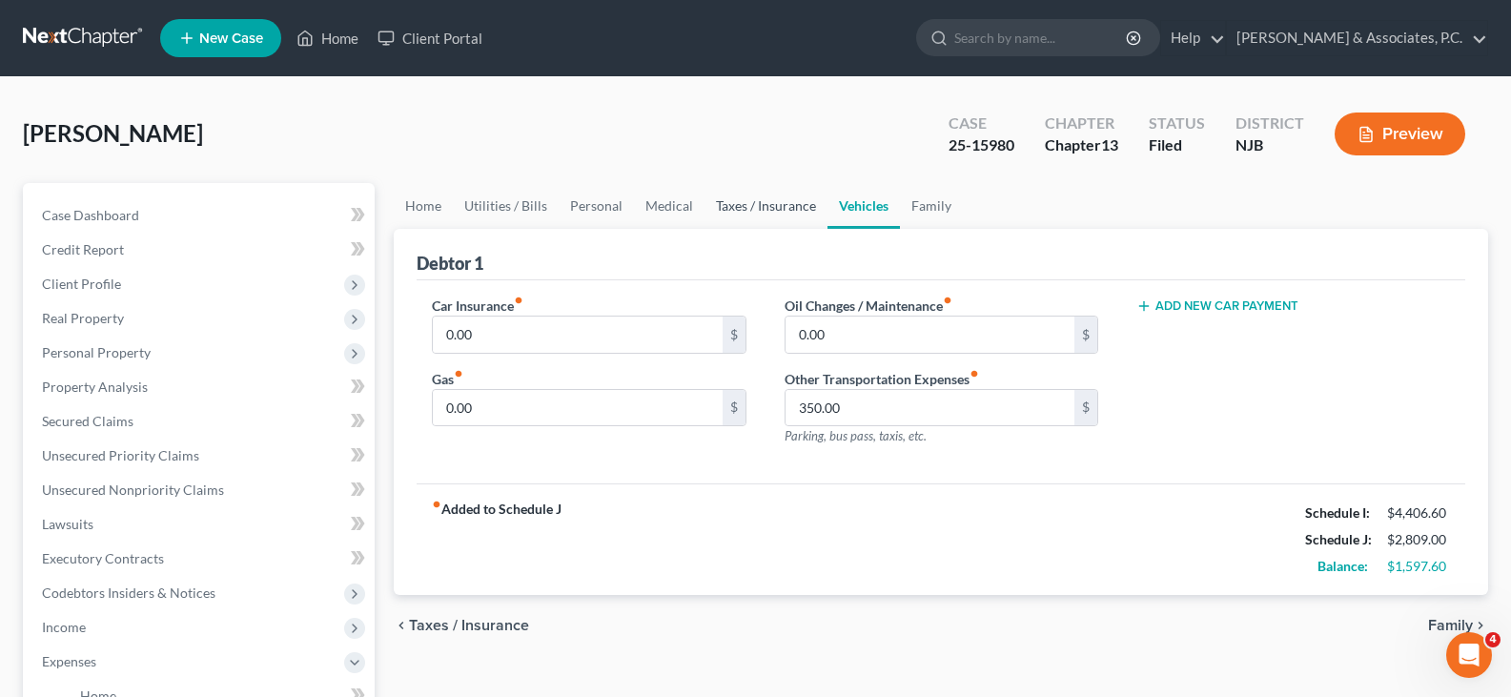
click at [777, 202] on link "Taxes / Insurance" at bounding box center [766, 206] width 123 height 46
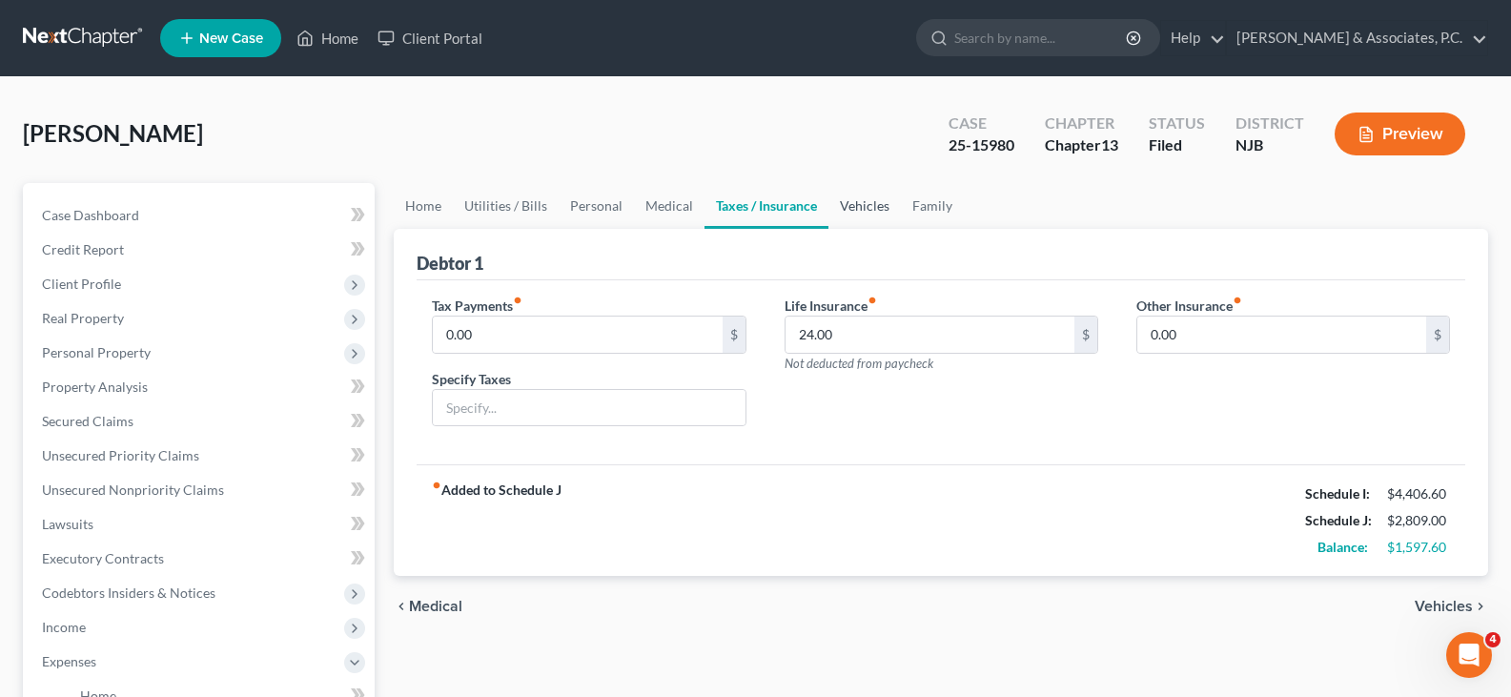
click at [853, 205] on link "Vehicles" at bounding box center [865, 206] width 72 height 46
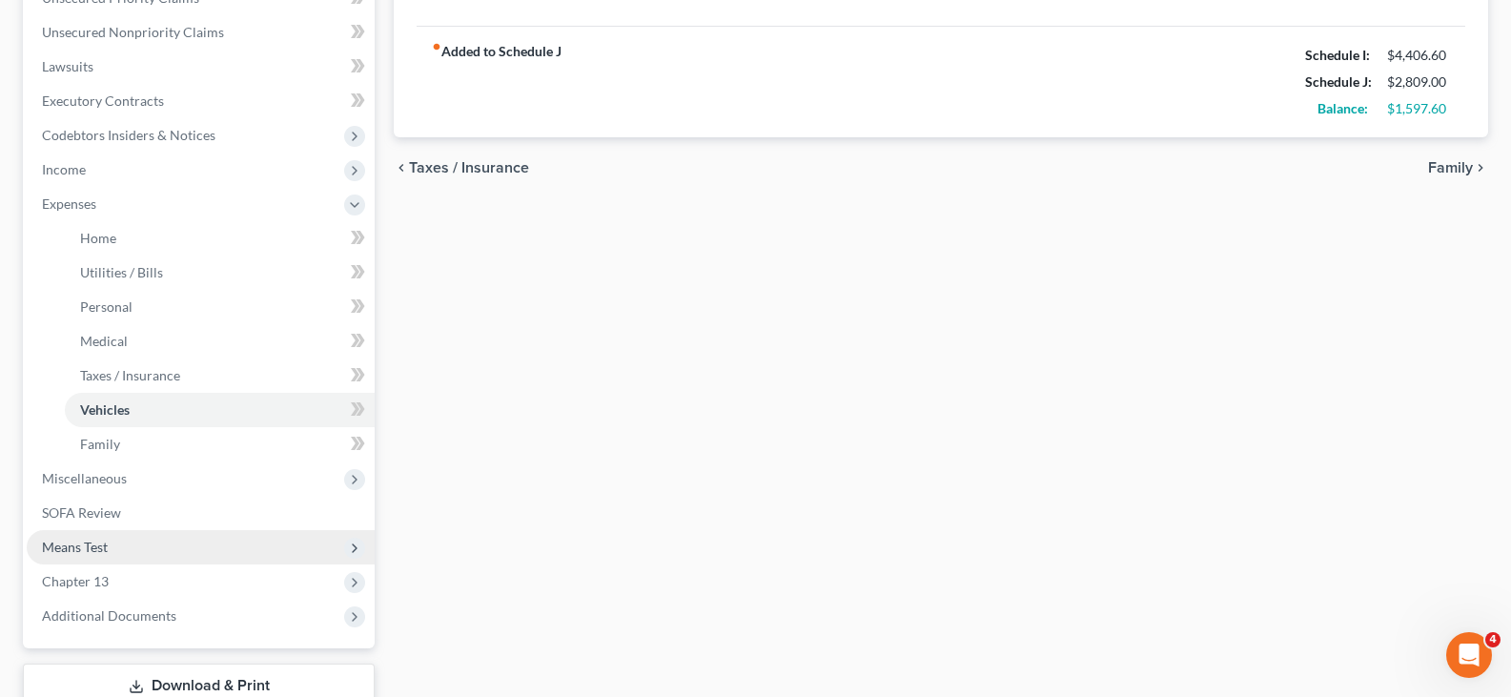
scroll to position [591, 0]
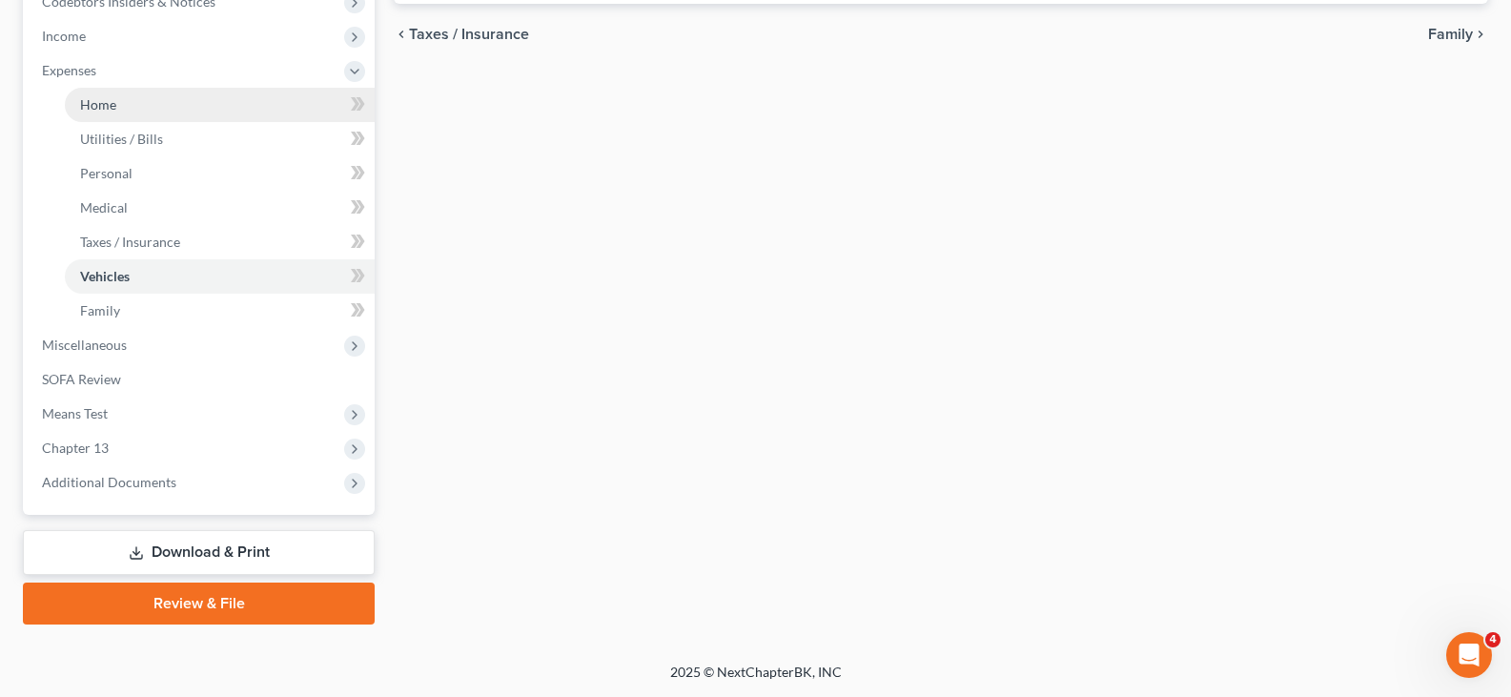
click at [98, 100] on span "Home" at bounding box center [98, 104] width 36 height 16
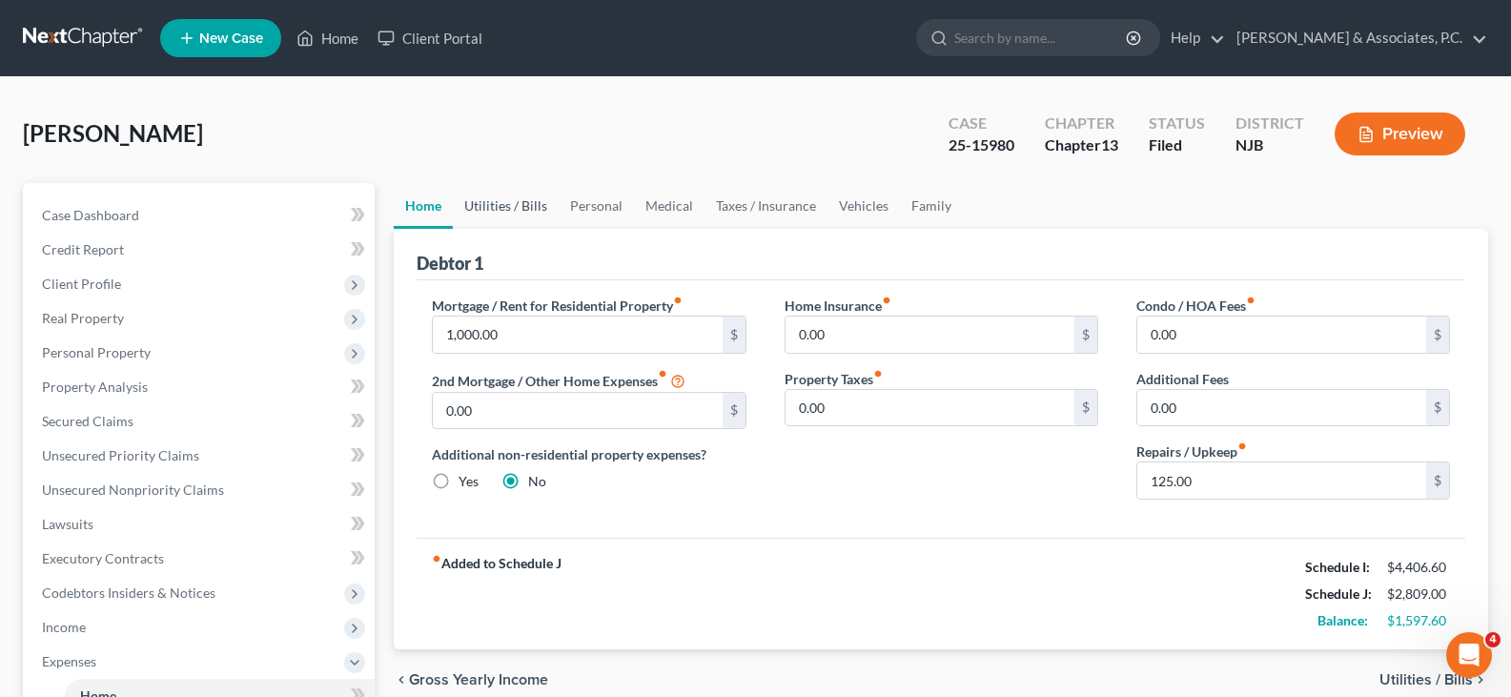
click at [506, 201] on link "Utilities / Bills" at bounding box center [506, 206] width 106 height 46
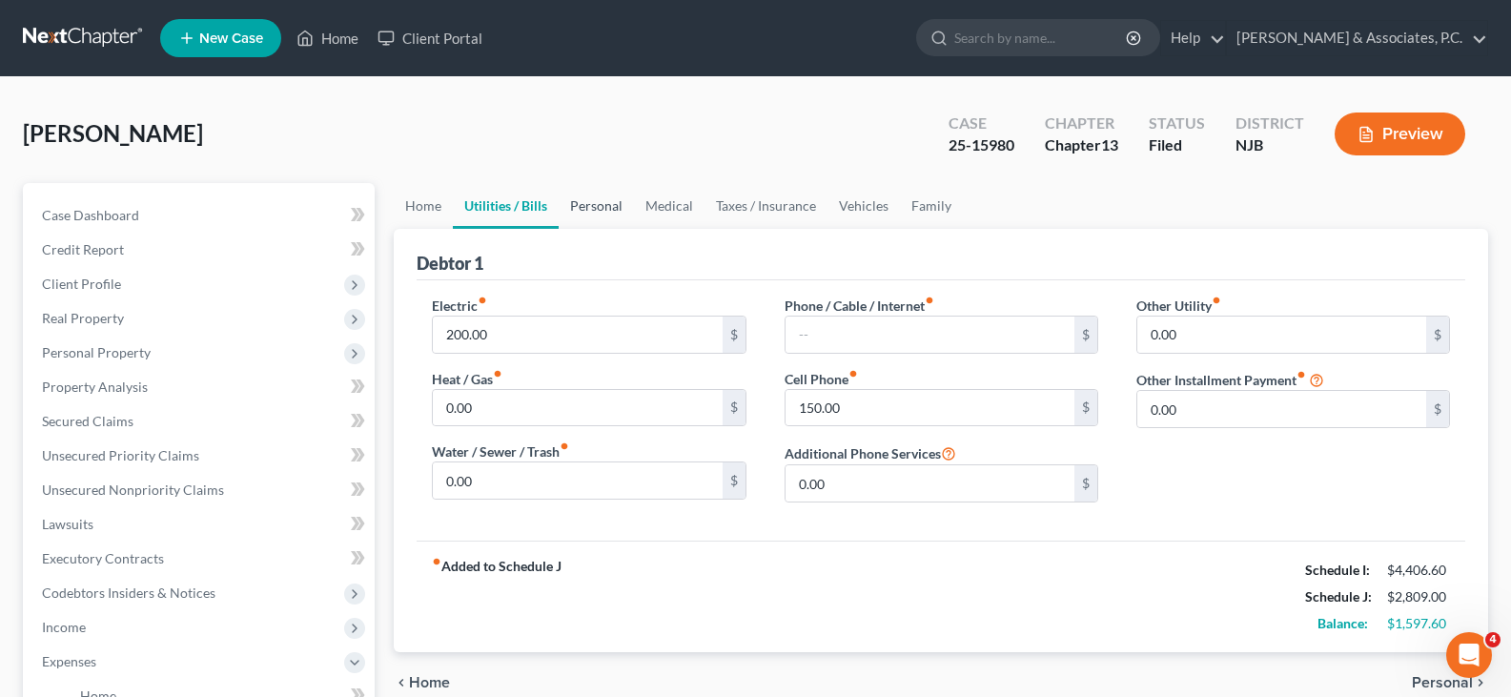
click at [604, 204] on link "Personal" at bounding box center [596, 206] width 75 height 46
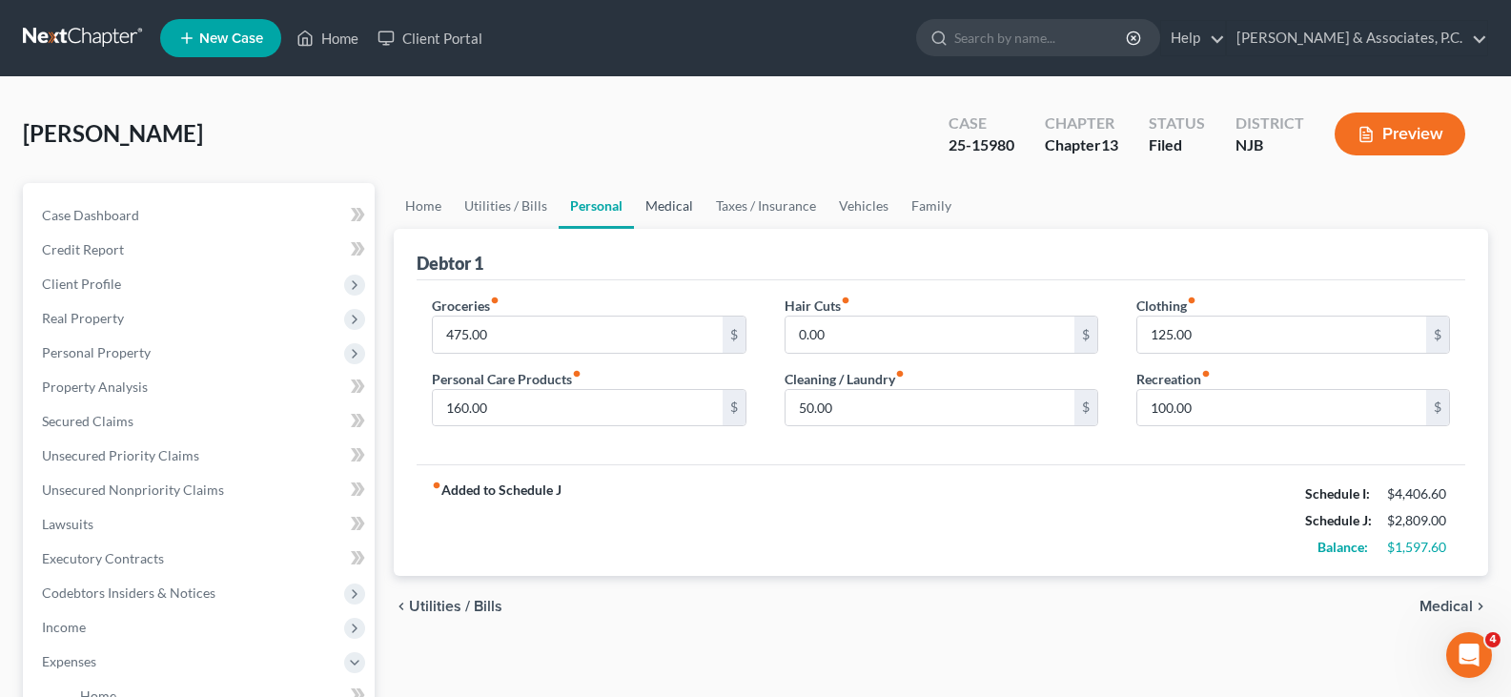
click at [659, 203] on link "Medical" at bounding box center [669, 206] width 71 height 46
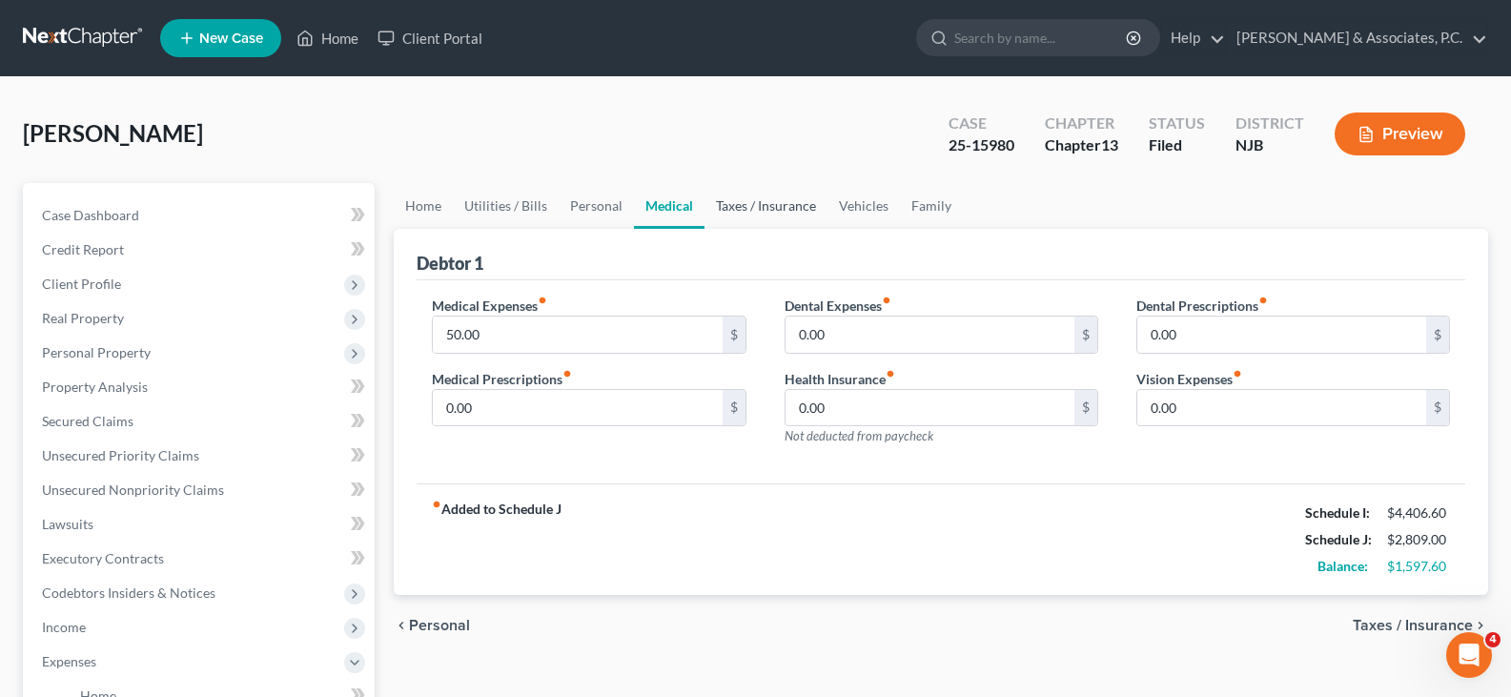
click at [774, 200] on link "Taxes / Insurance" at bounding box center [766, 206] width 123 height 46
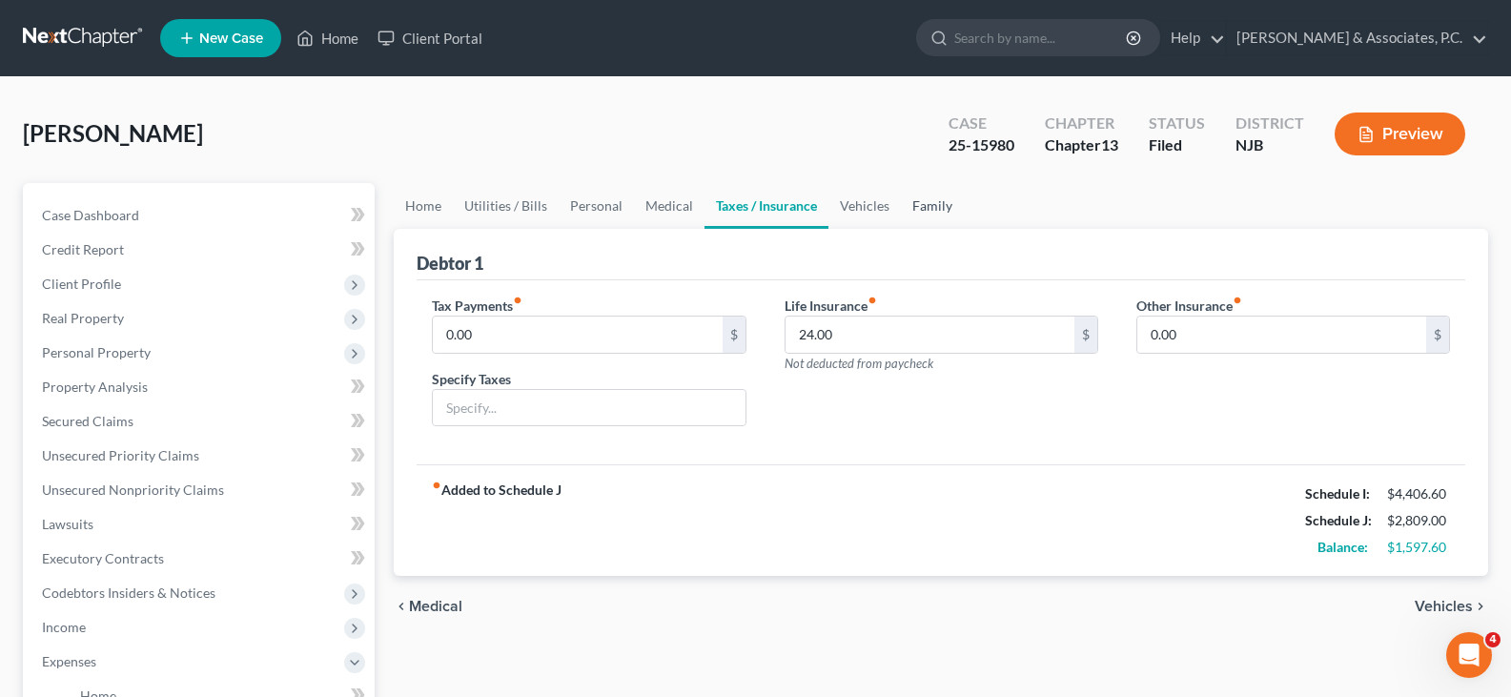
click at [937, 203] on link "Family" at bounding box center [932, 206] width 63 height 46
